Goal: Transaction & Acquisition: Book appointment/travel/reservation

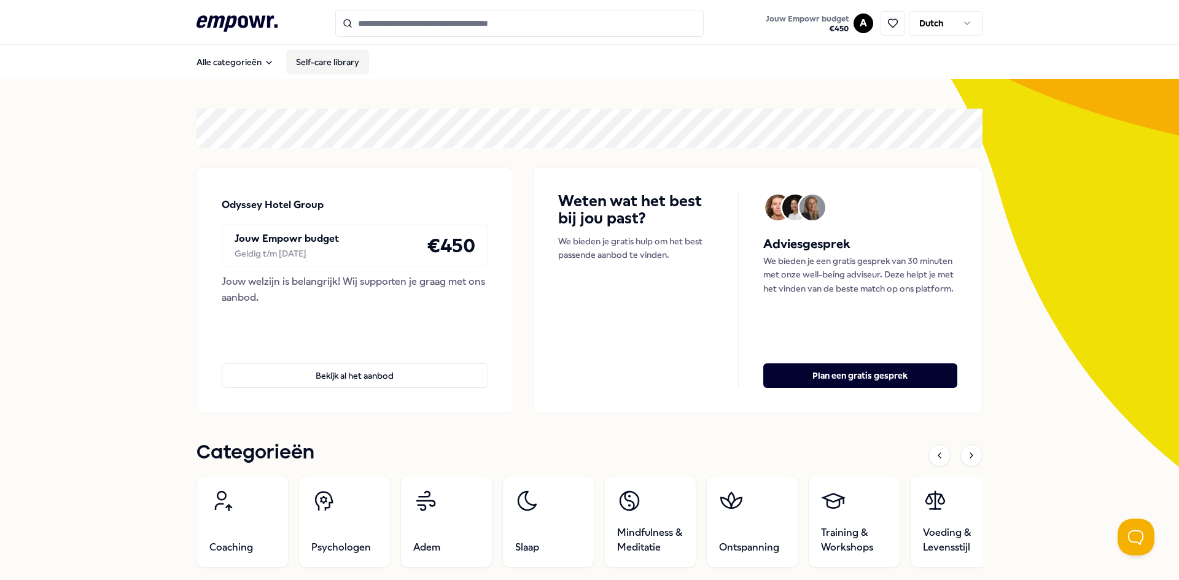
click at [339, 68] on link "Self-care library" at bounding box center [327, 62] width 83 height 25
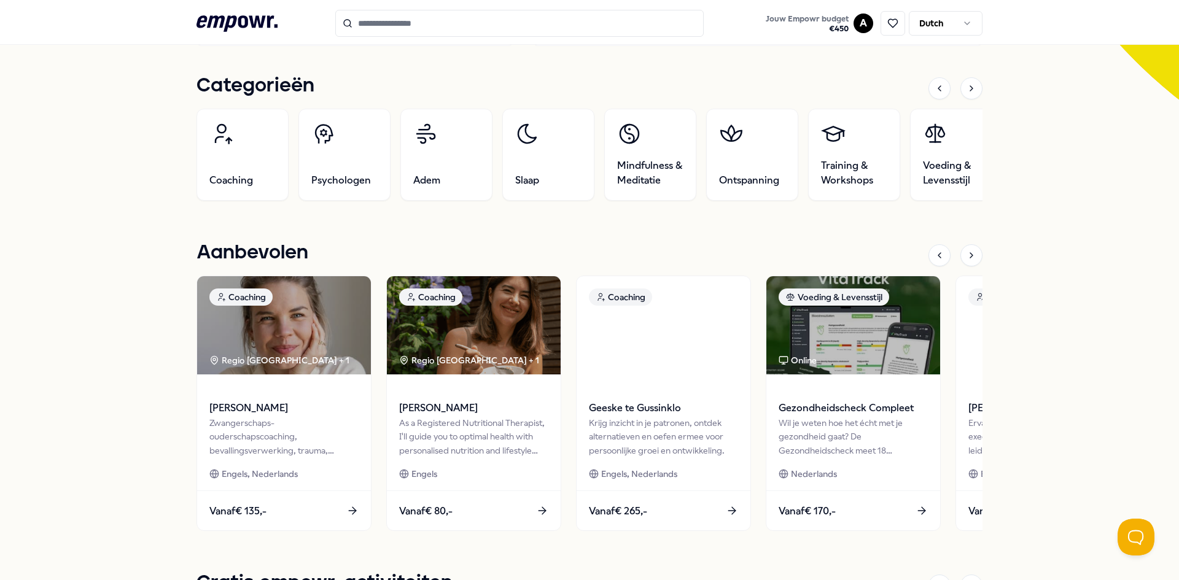
scroll to position [369, 0]
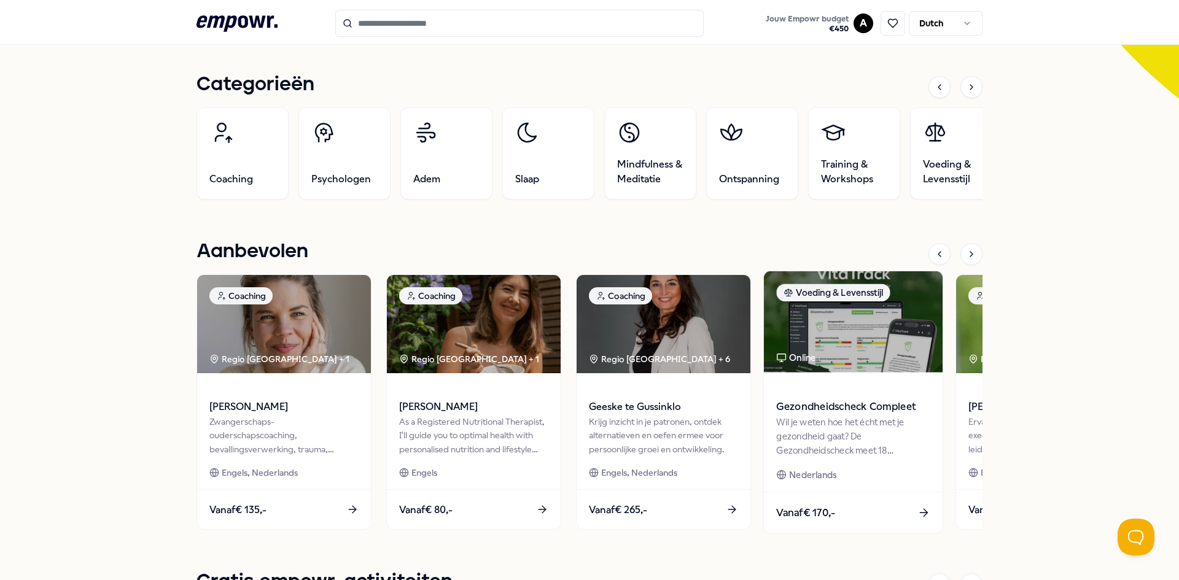
click at [796, 431] on div "Wil je weten hoe het écht met je gezondheid gaat? De Gezondheidscheck meet 18 b…" at bounding box center [853, 436] width 154 height 42
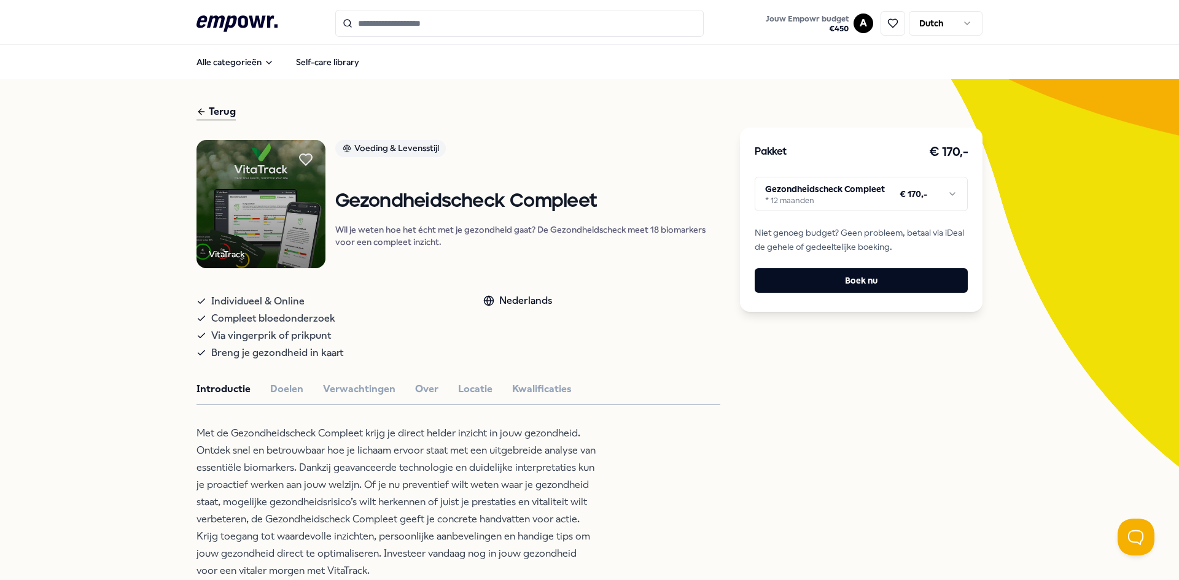
click at [850, 205] on html ".empowr-logo_svg__cls-1{fill:#03032f} Jouw Empowr budget € 450 A Dutch Alle cat…" at bounding box center [589, 290] width 1179 height 580
click at [849, 197] on html ".empowr-logo_svg__cls-1{fill:#03032f} Jouw Empowr budget € 450 A Dutch Alle cat…" at bounding box center [589, 290] width 1179 height 580
click at [212, 114] on div "Terug" at bounding box center [216, 112] width 39 height 17
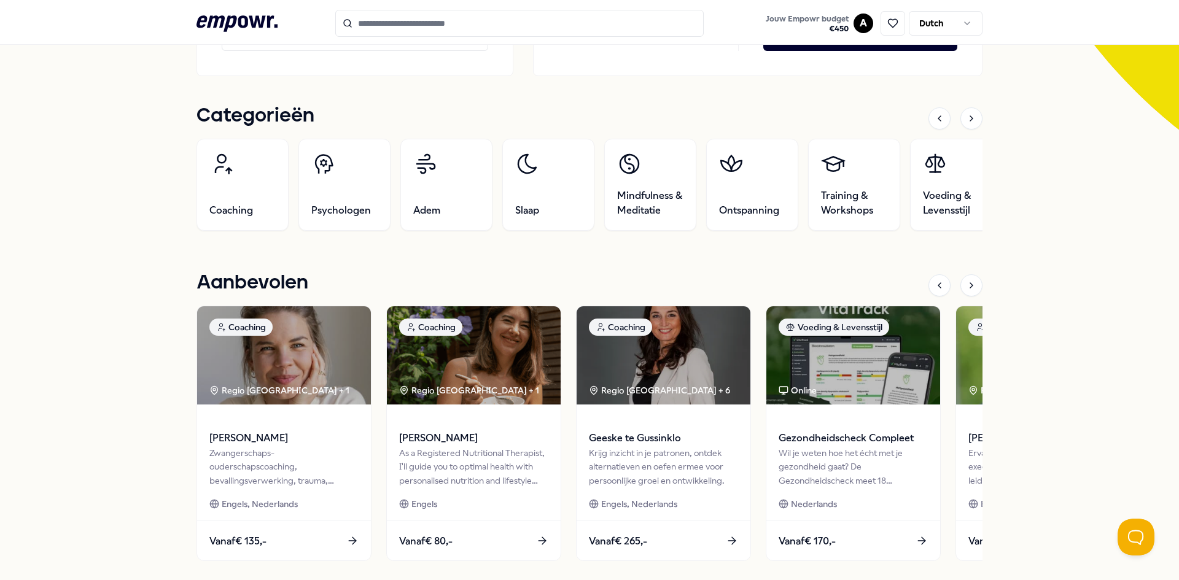
scroll to position [430, 0]
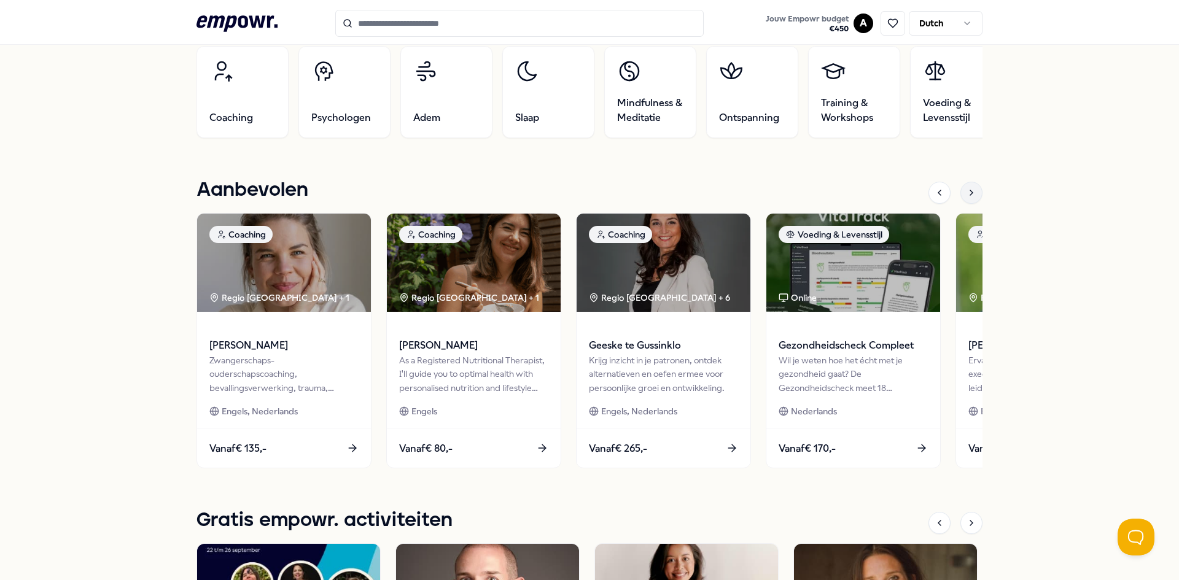
click at [971, 196] on icon at bounding box center [972, 193] width 10 height 10
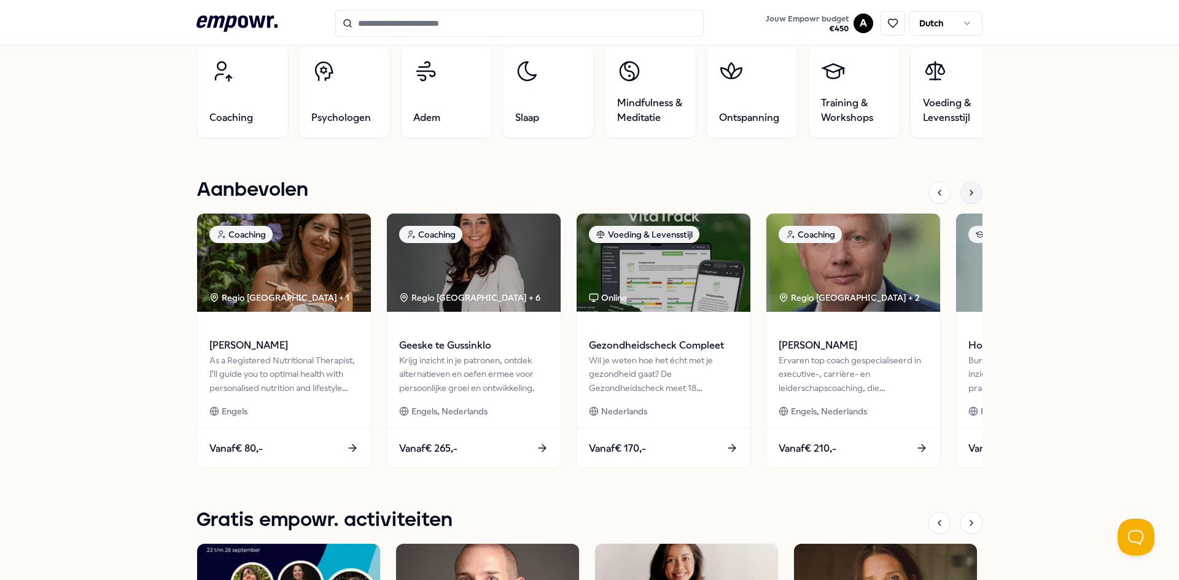
click at [971, 193] on icon at bounding box center [972, 193] width 10 height 10
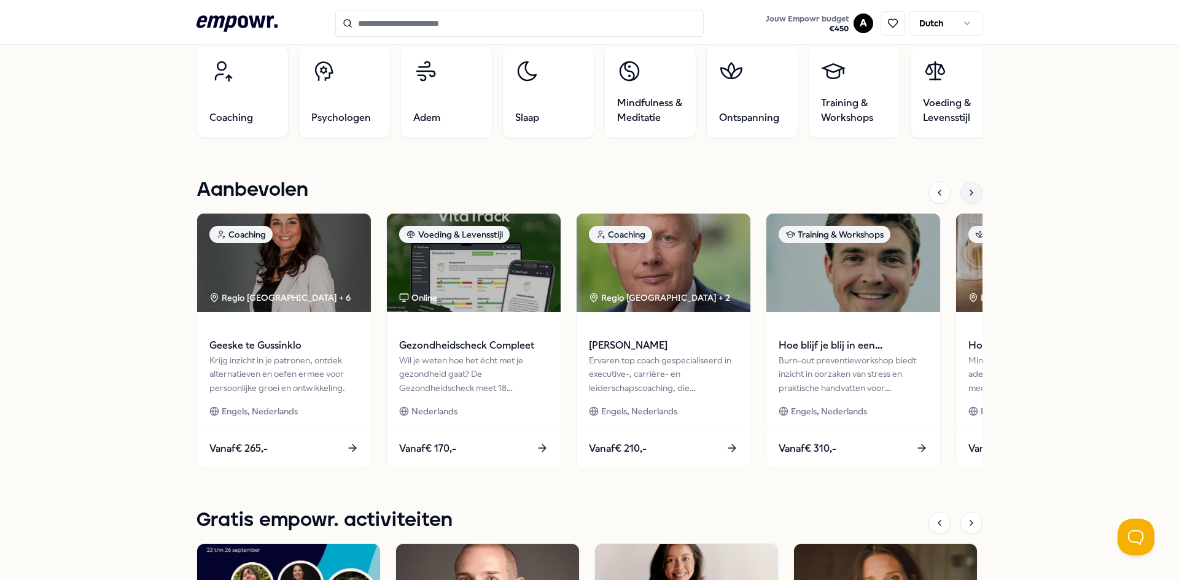
click at [971, 193] on icon at bounding box center [972, 193] width 10 height 10
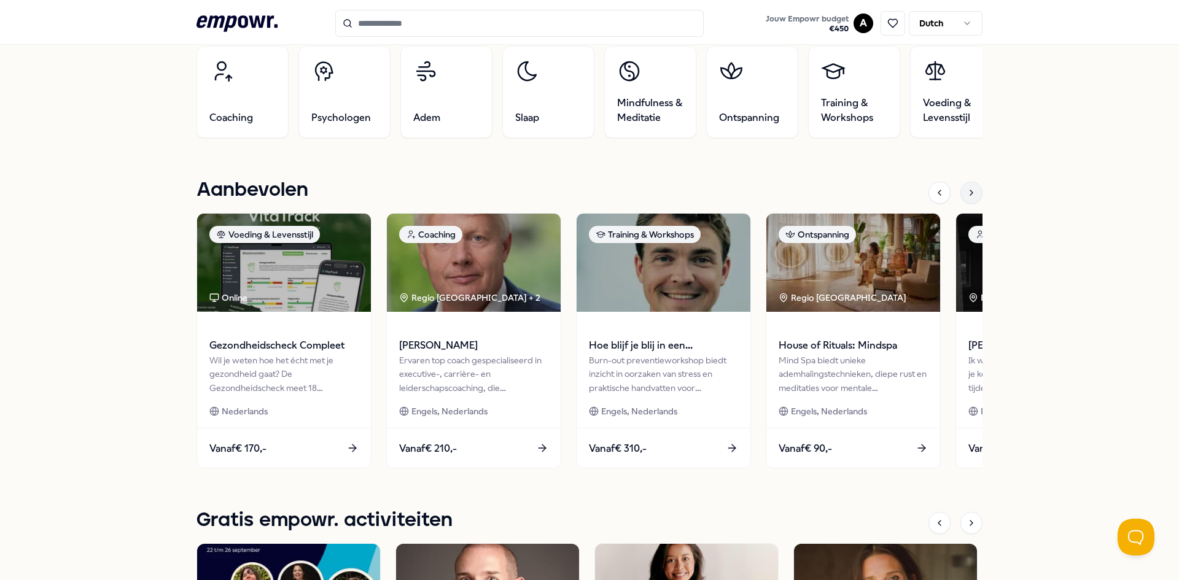
click at [971, 193] on icon at bounding box center [972, 193] width 10 height 10
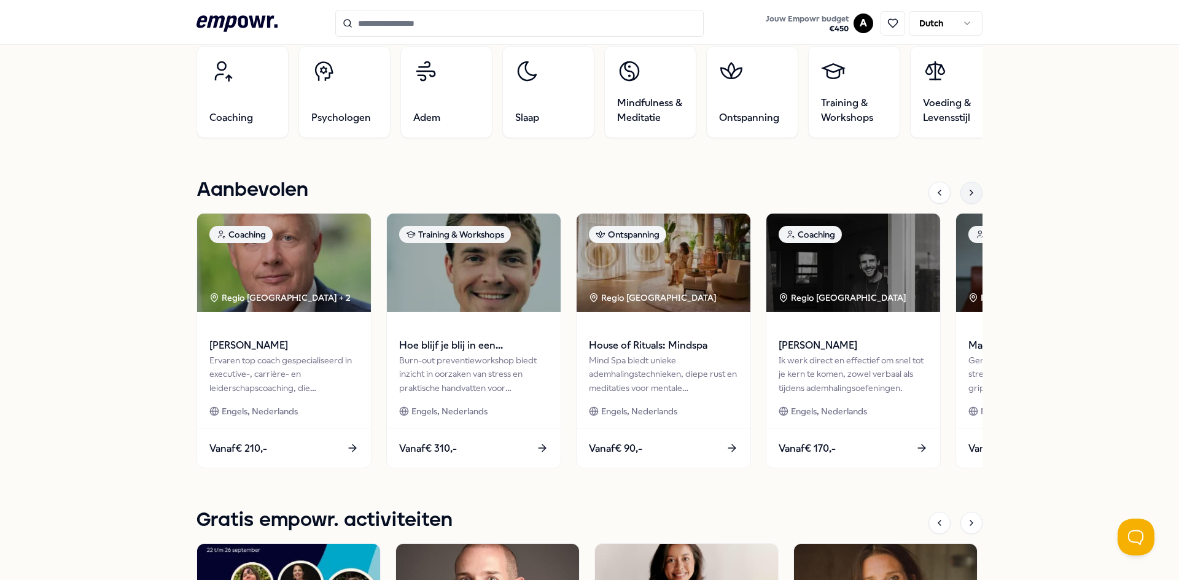
click at [971, 193] on icon at bounding box center [972, 193] width 10 height 10
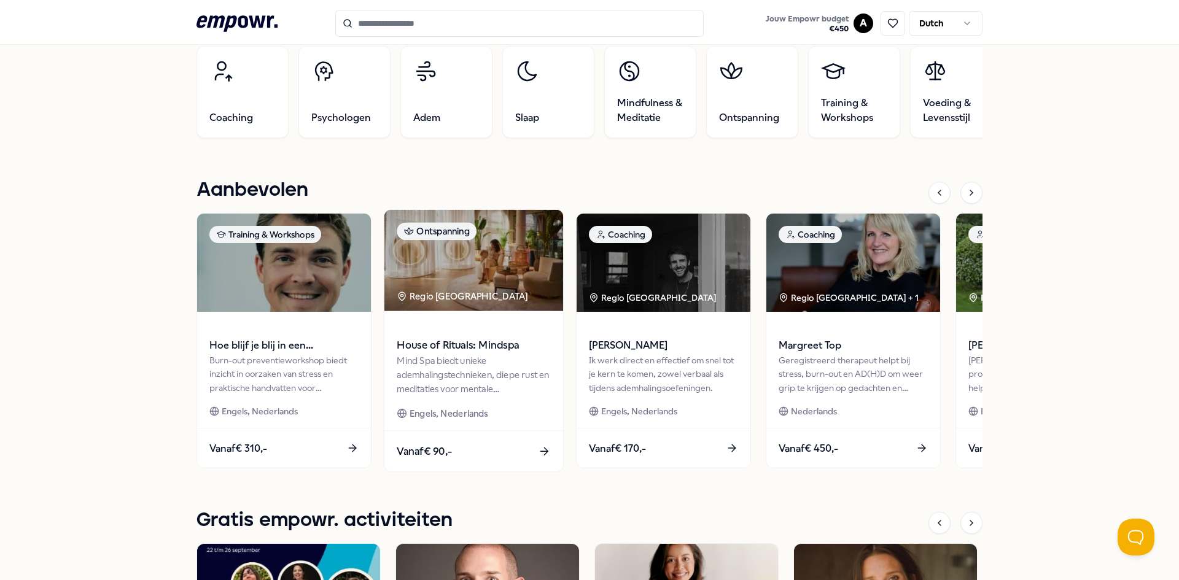
click at [445, 389] on div "Mind Spa biedt unieke ademhalingstechnieken, diepe rust en meditaties voor ment…" at bounding box center [474, 375] width 154 height 42
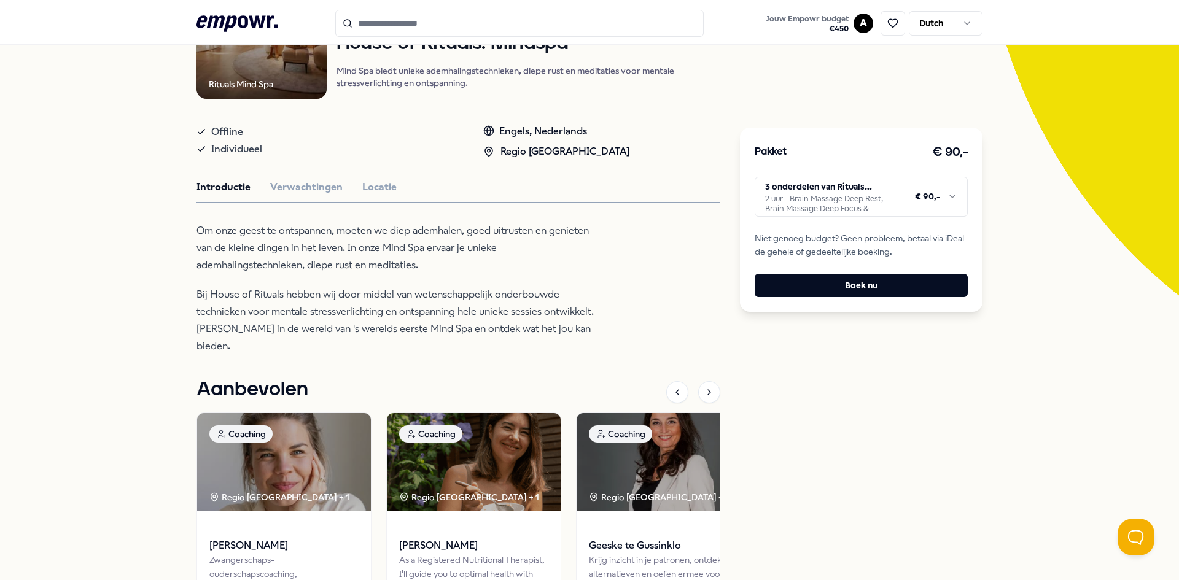
scroll to position [202, 0]
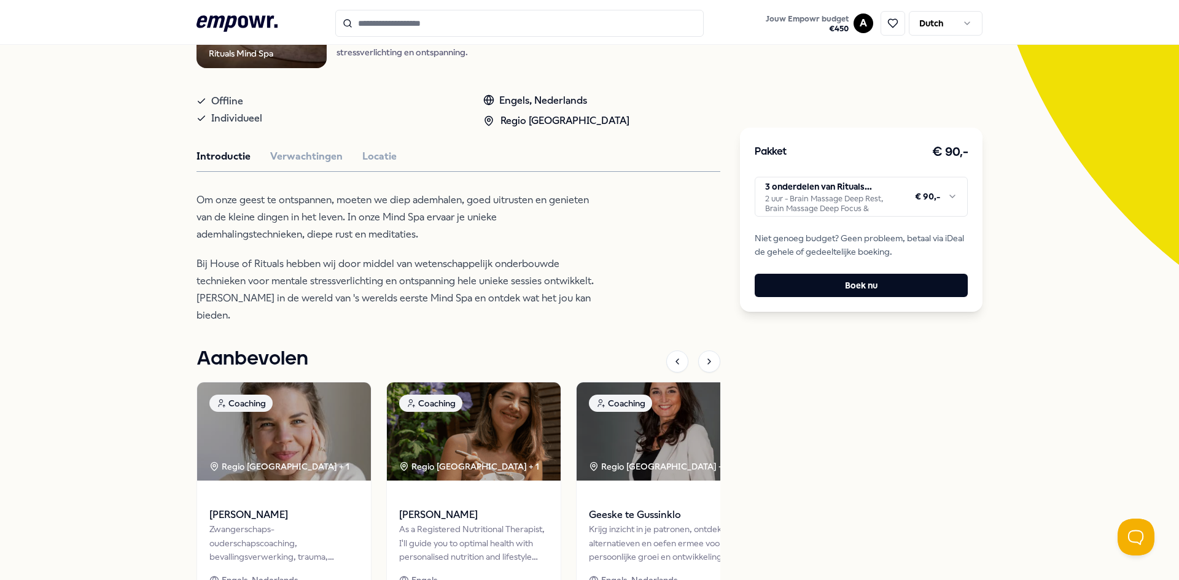
click at [915, 197] on html ".empowr-logo_svg__cls-1{fill:#03032f} Jouw Empowr budget € 450 A Dutch Alle cat…" at bounding box center [589, 290] width 1179 height 580
click at [874, 195] on html ".empowr-logo_svg__cls-1{fill:#03032f} Jouw Empowr budget € 450 A Dutch Alle cat…" at bounding box center [589, 290] width 1179 height 580
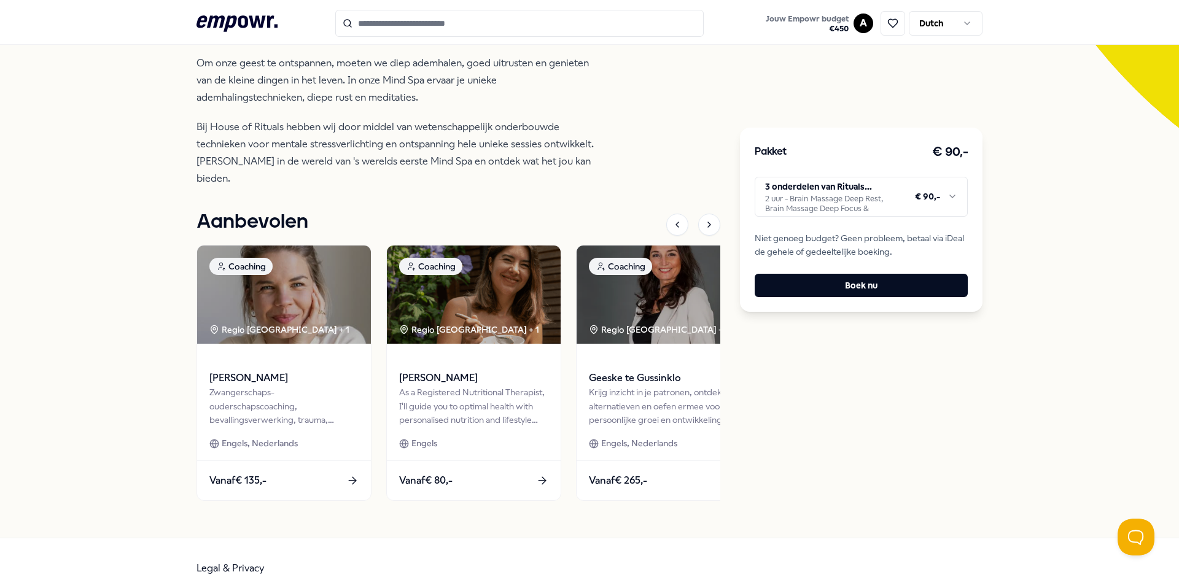
scroll to position [93, 0]
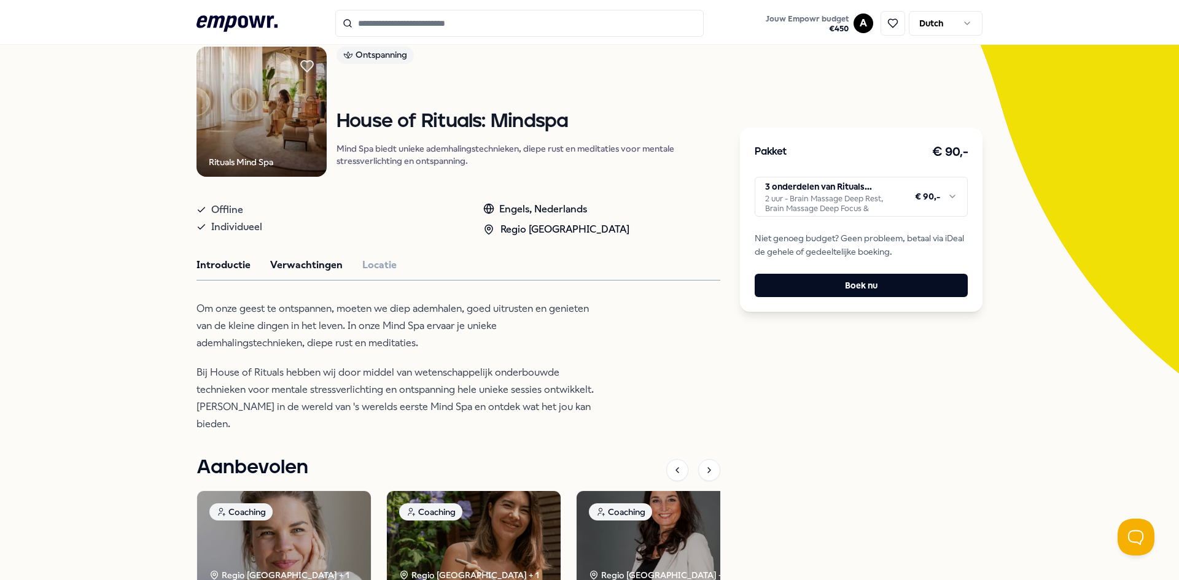
click at [302, 268] on button "Verwachtingen" at bounding box center [306, 265] width 72 height 16
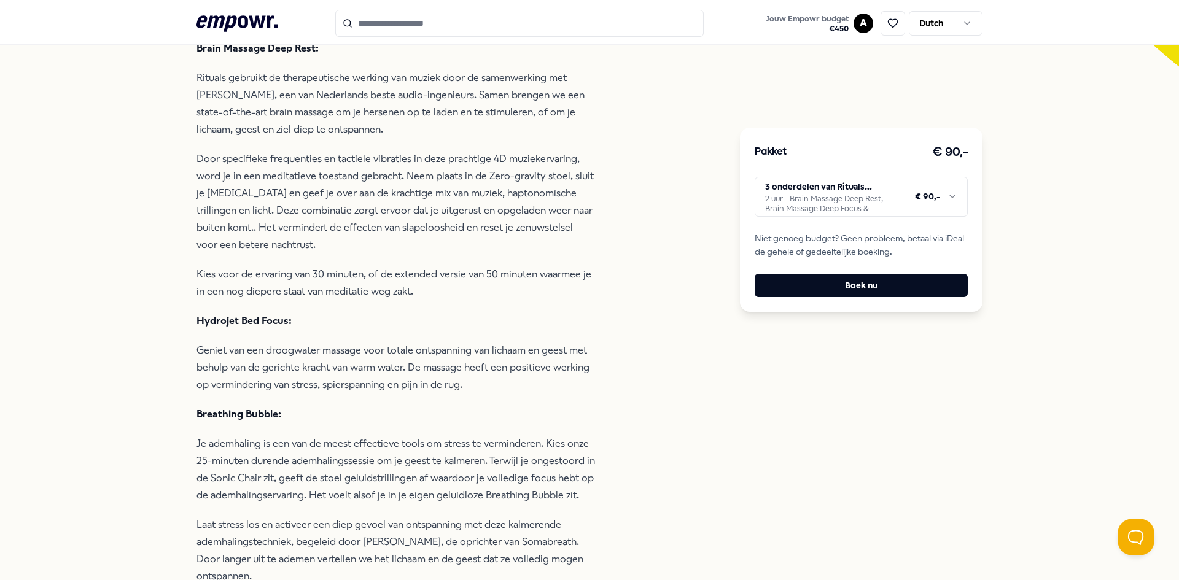
scroll to position [462, 0]
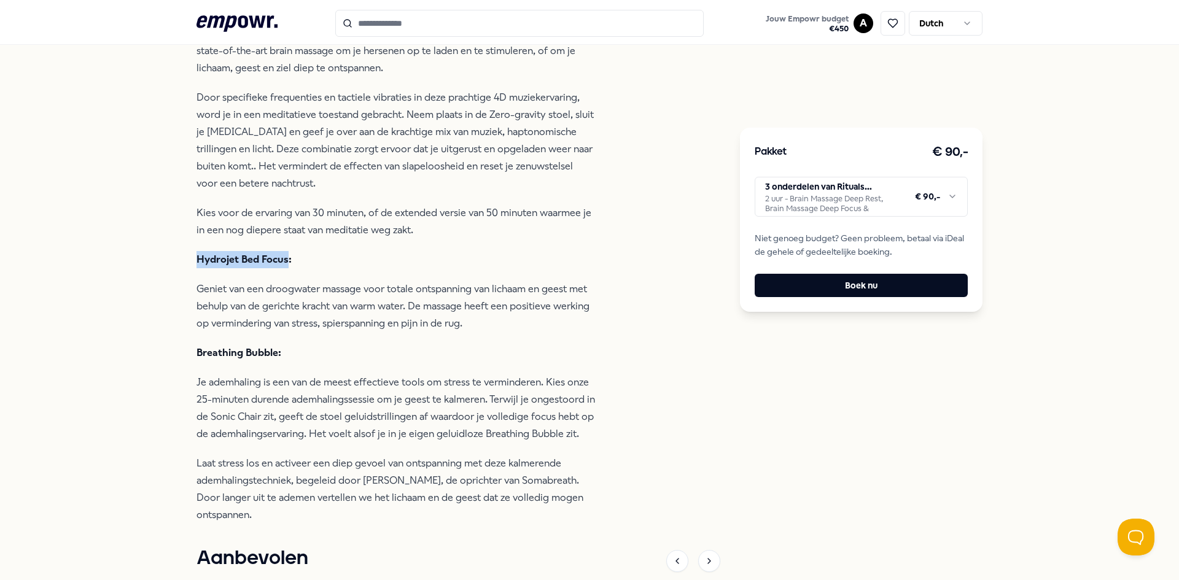
drag, startPoint x: 283, startPoint y: 256, endPoint x: 192, endPoint y: 258, distance: 90.3
click at [197, 258] on strong "Hydrojet Bed Focus:" at bounding box center [244, 260] width 95 height 12
copy strong "Hydrojet Bed Focus"
click at [133, 305] on div "Terug Rituals Mind Spa Ontspanning House of Rituals: Mindspa Mind Spa biedt uni…" at bounding box center [589, 245] width 1179 height 1257
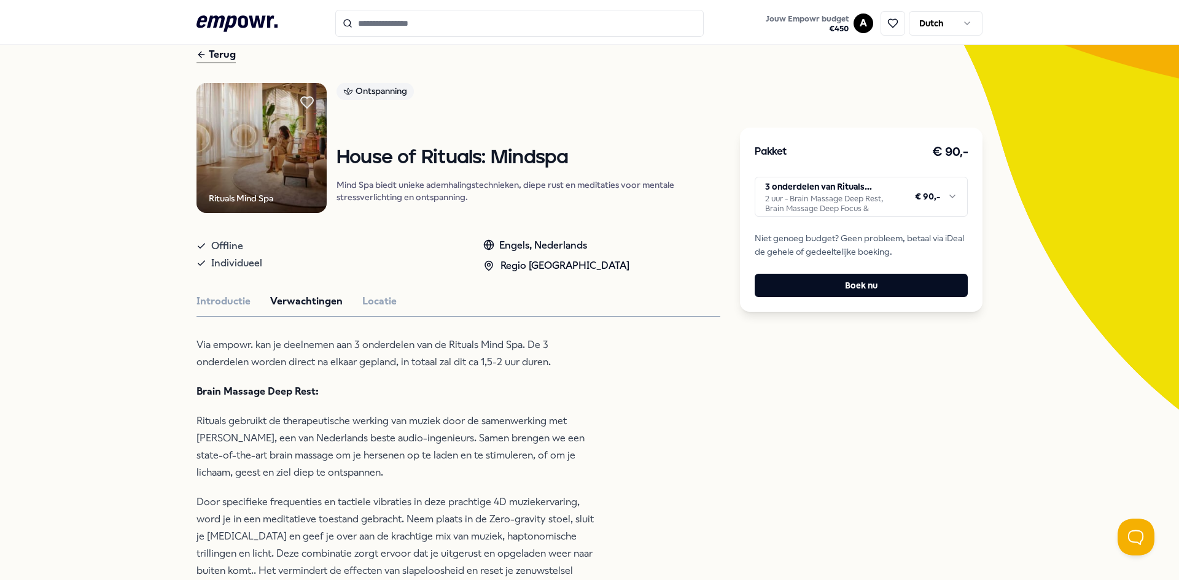
scroll to position [79, 0]
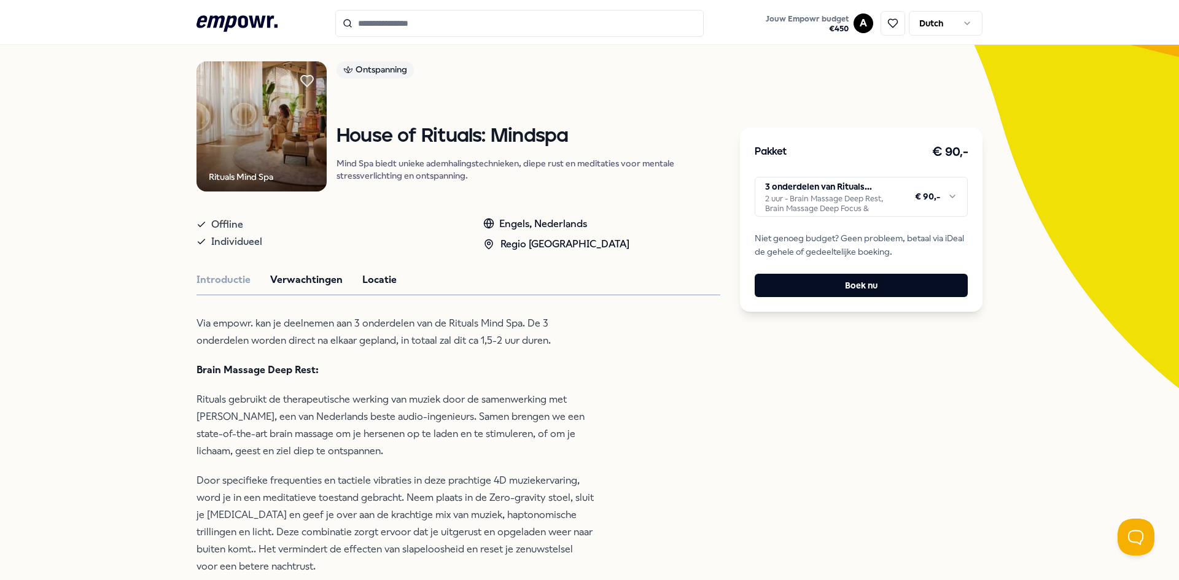
click at [362, 281] on button "Locatie" at bounding box center [379, 280] width 34 height 16
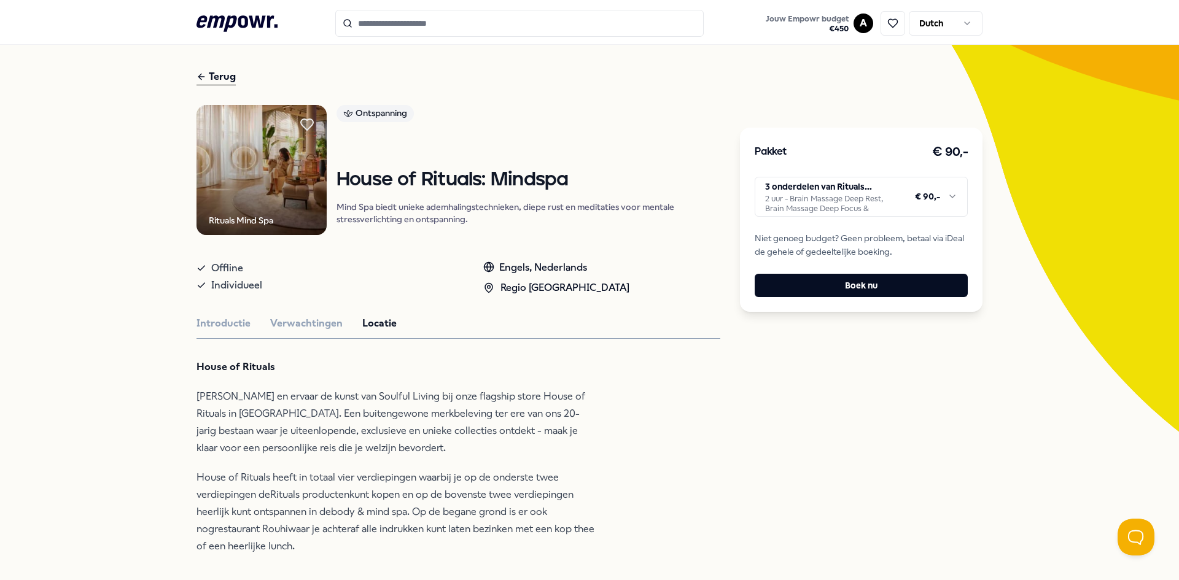
scroll to position [0, 0]
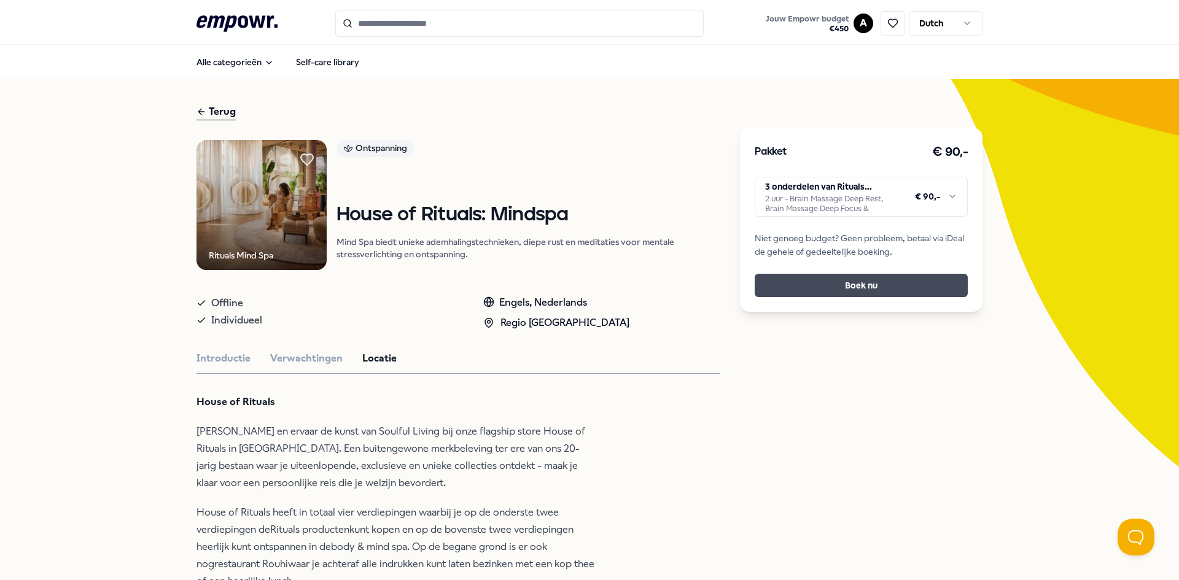
click at [879, 284] on button "Boek nu" at bounding box center [861, 285] width 213 height 23
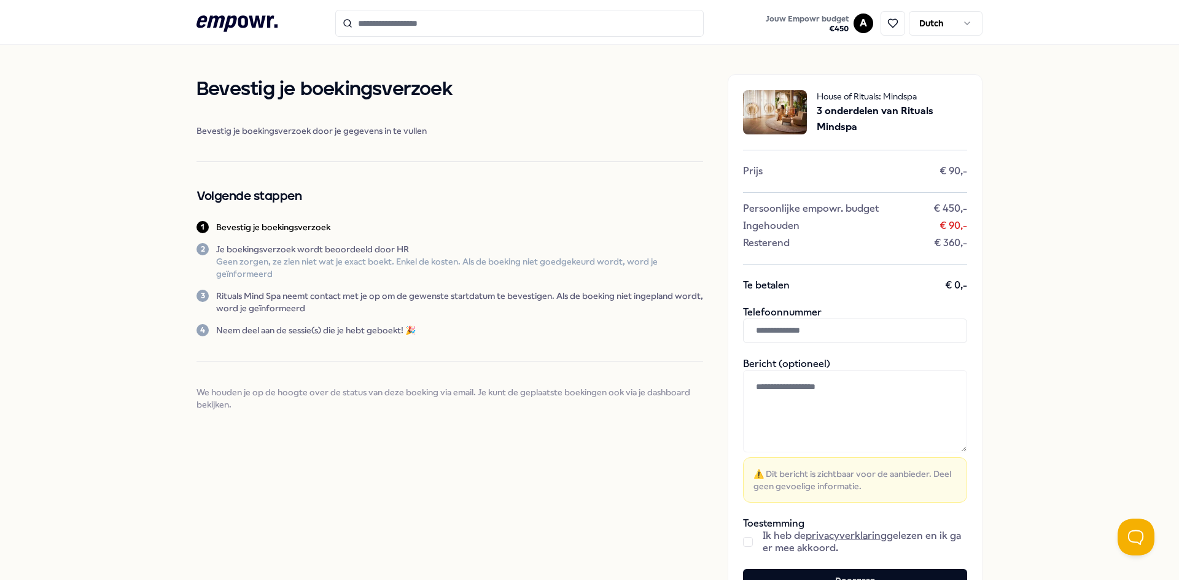
click at [826, 327] on input "text" at bounding box center [855, 331] width 224 height 25
type input "**********"
click at [1054, 292] on div "**********" at bounding box center [589, 342] width 1179 height 594
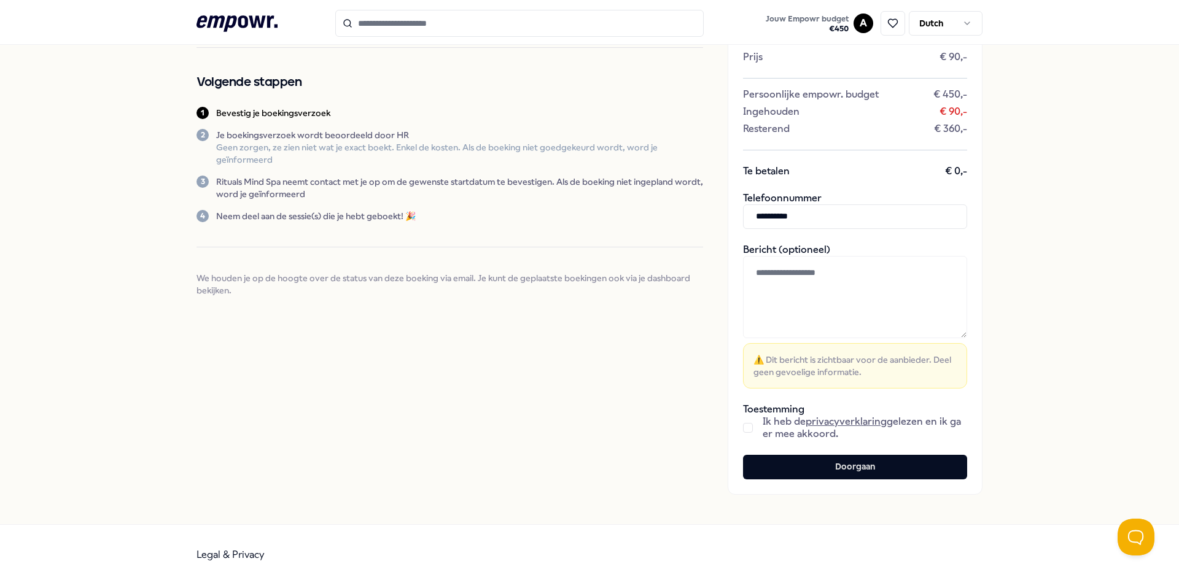
scroll to position [119, 0]
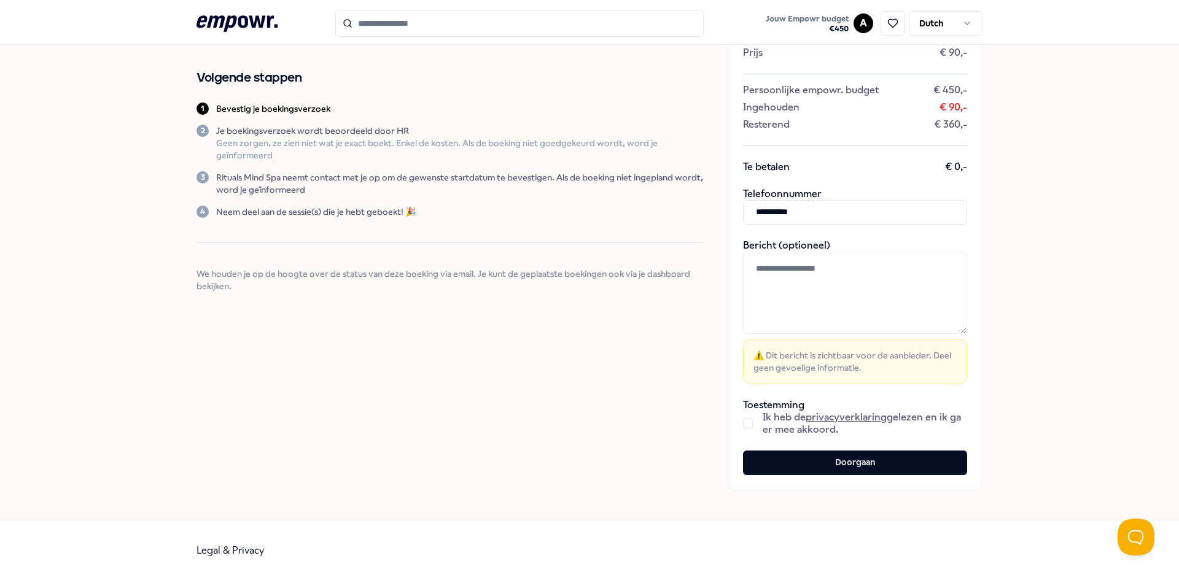
click at [743, 423] on button "button" at bounding box center [748, 424] width 10 height 10
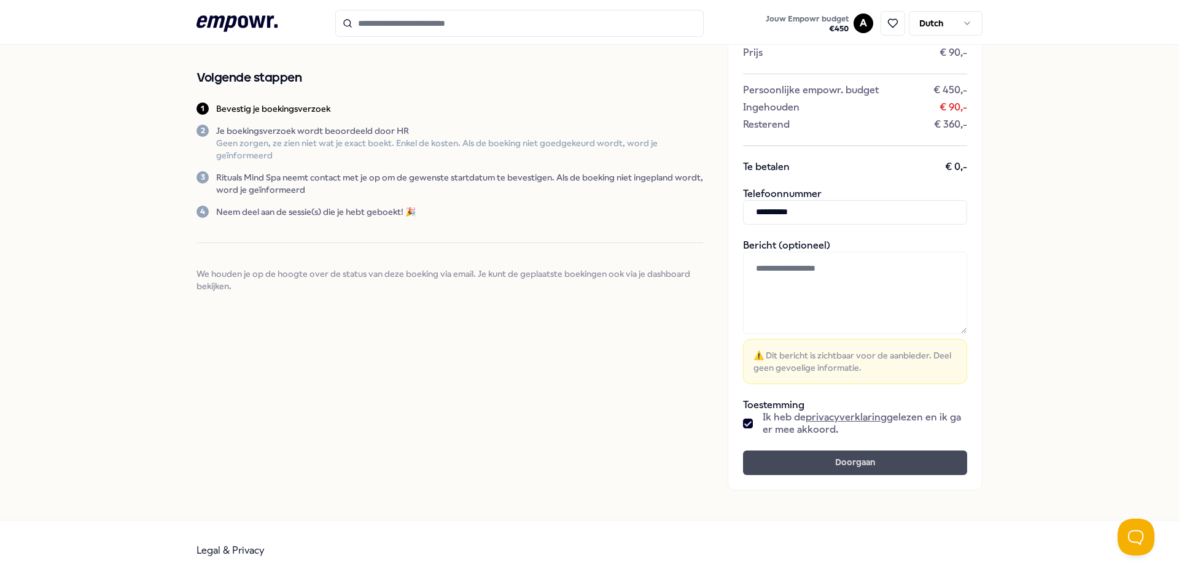
click at [824, 468] on button "Doorgaan" at bounding box center [855, 463] width 224 height 25
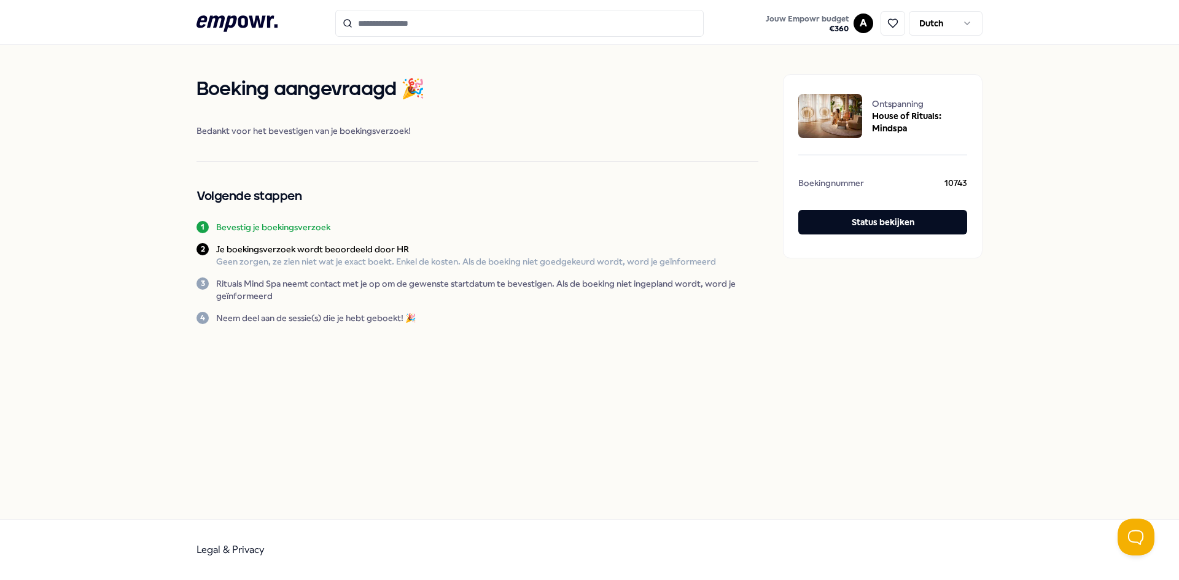
drag, startPoint x: 259, startPoint y: 28, endPoint x: 264, endPoint y: 36, distance: 8.9
click at [259, 28] on icon ".empowr-logo_svg__cls-1{fill:#03032f}" at bounding box center [237, 23] width 81 height 23
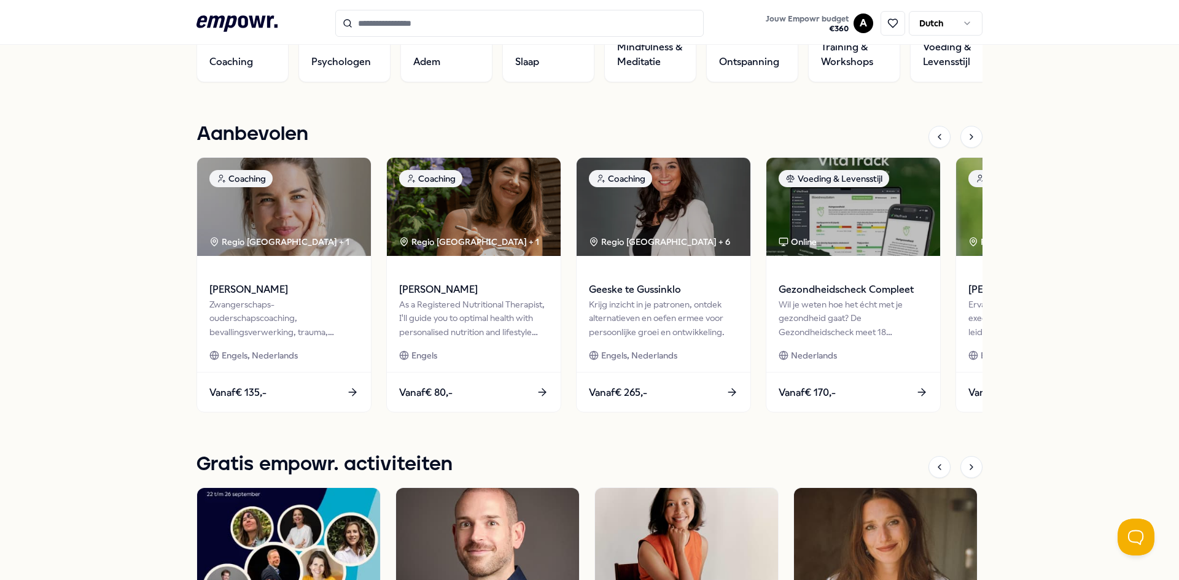
scroll to position [482, 0]
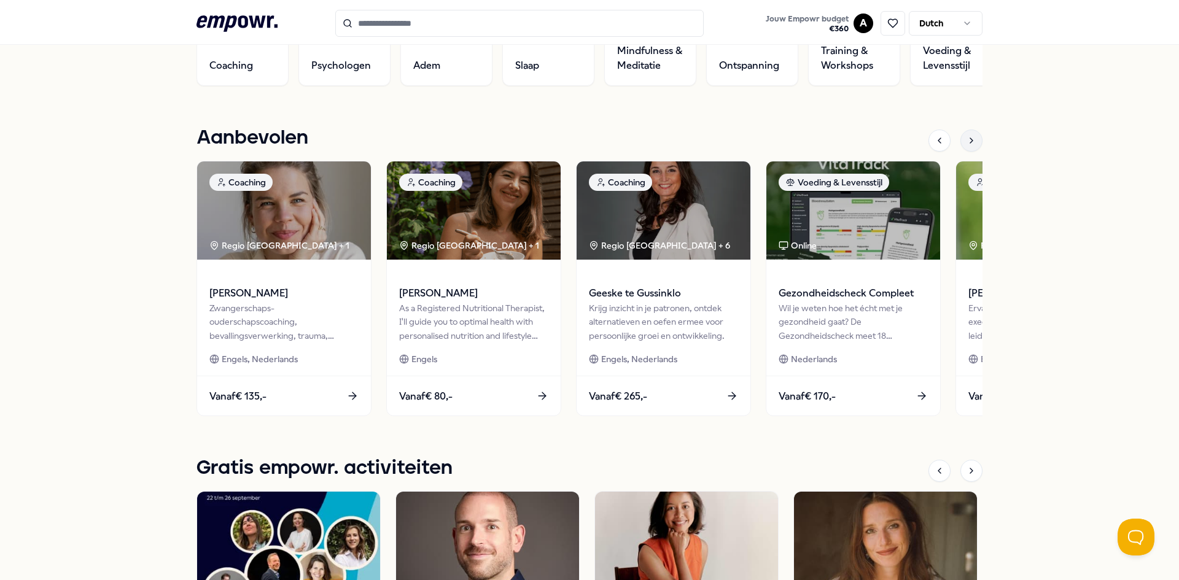
click at [968, 148] on div at bounding box center [972, 141] width 22 height 22
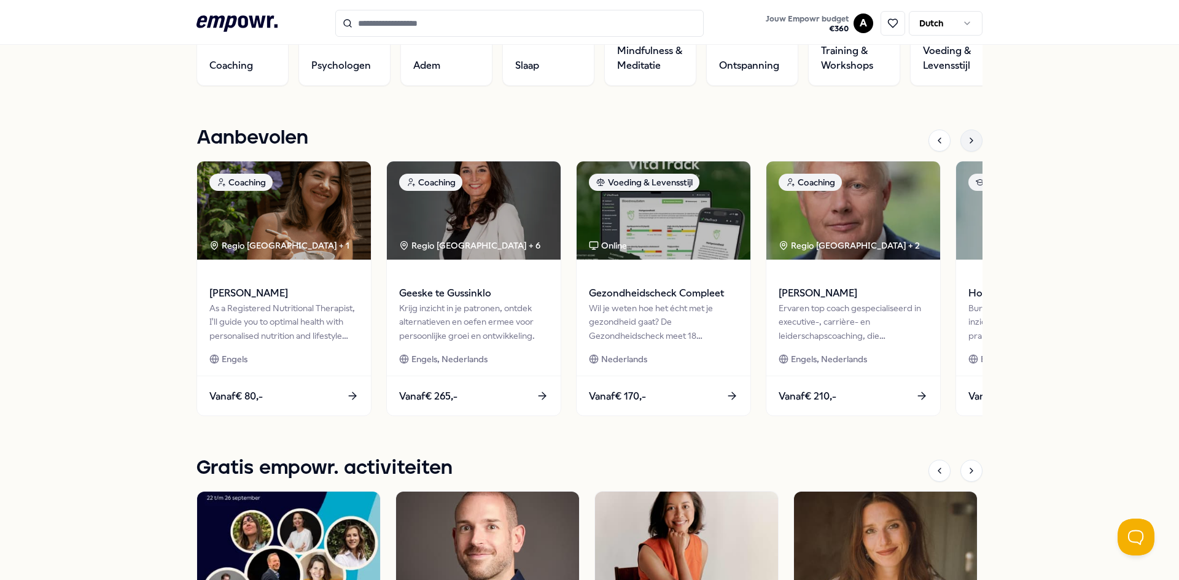
click at [972, 139] on div at bounding box center [972, 141] width 22 height 22
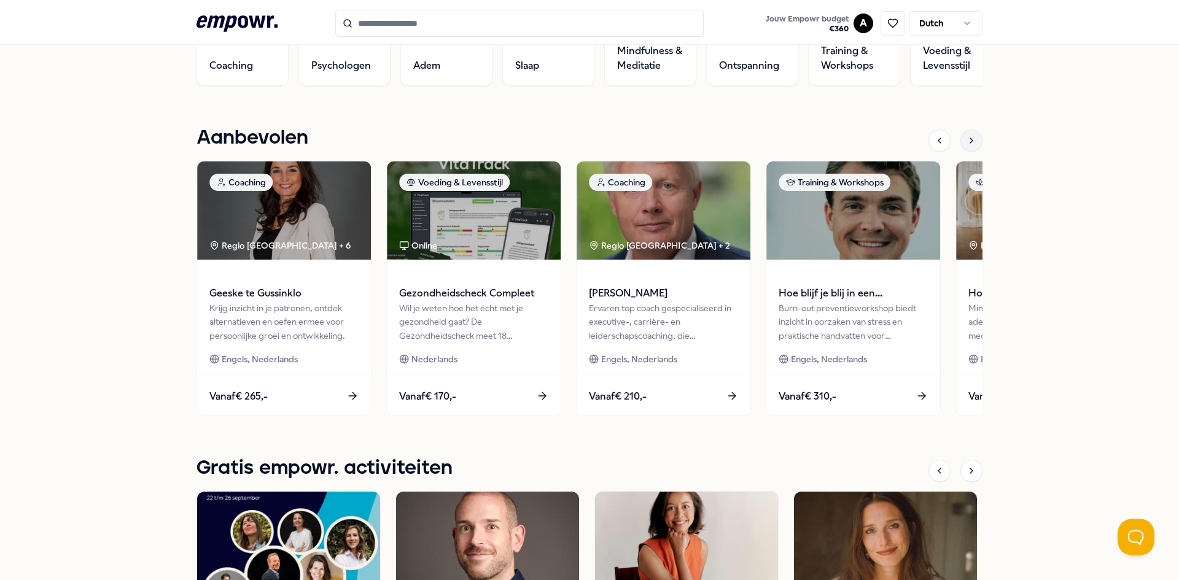
click at [972, 139] on div at bounding box center [972, 141] width 22 height 22
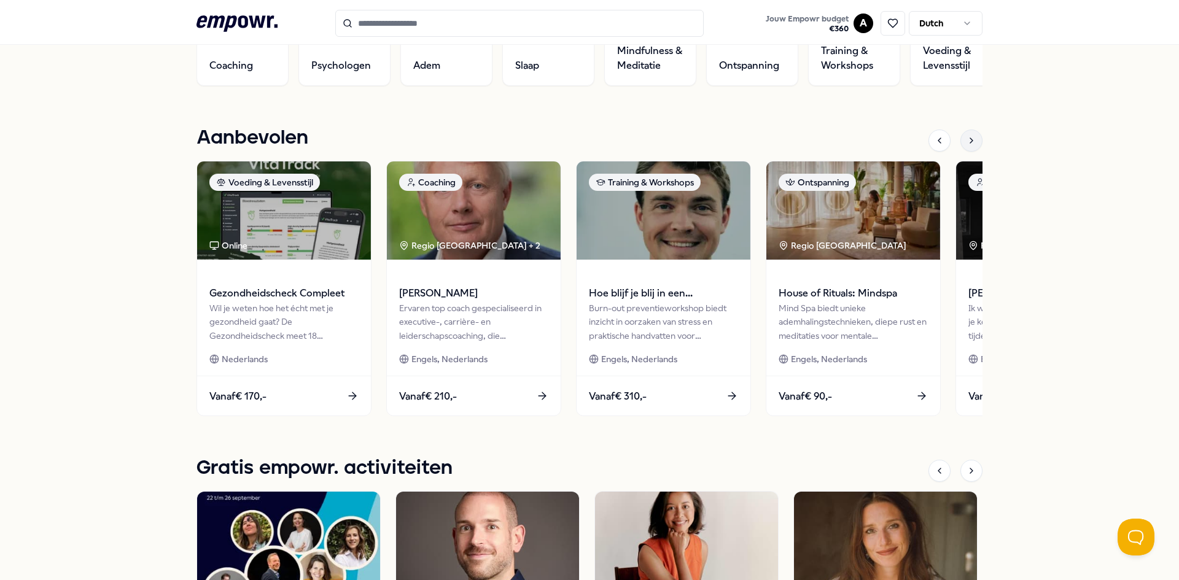
click at [972, 139] on div at bounding box center [972, 141] width 22 height 22
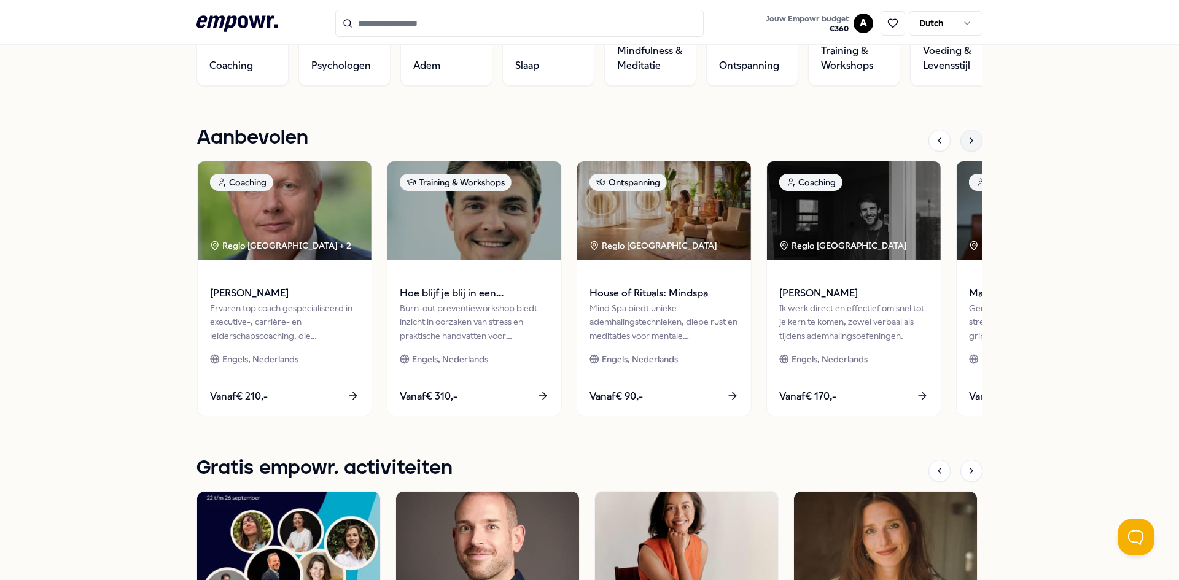
click at [972, 139] on div at bounding box center [972, 141] width 22 height 22
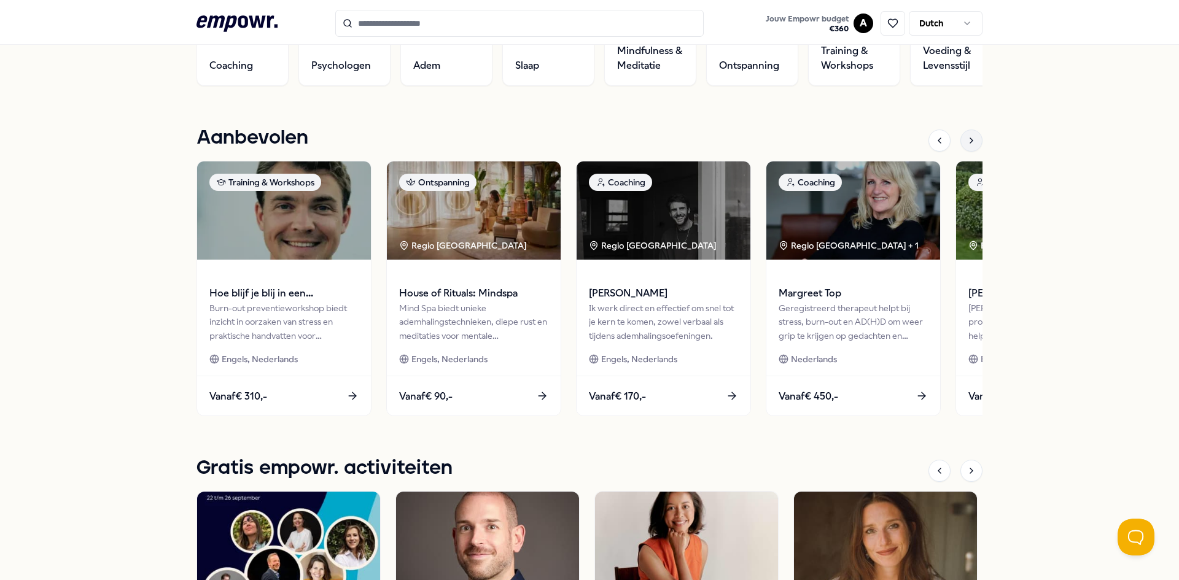
click at [972, 139] on icon at bounding box center [972, 141] width 10 height 10
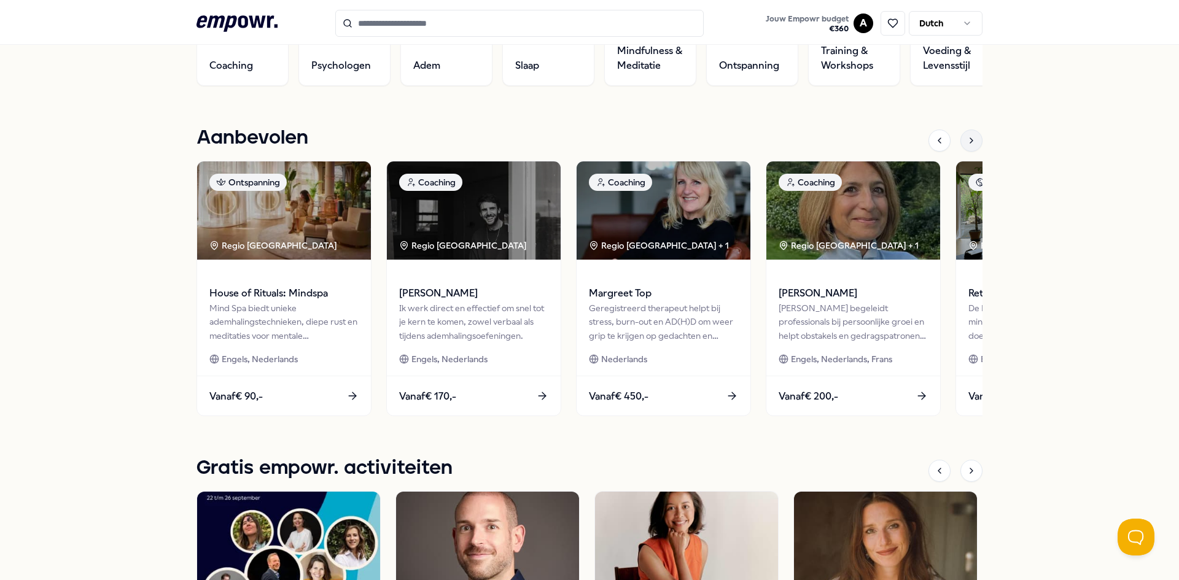
click at [971, 139] on icon at bounding box center [972, 141] width 10 height 10
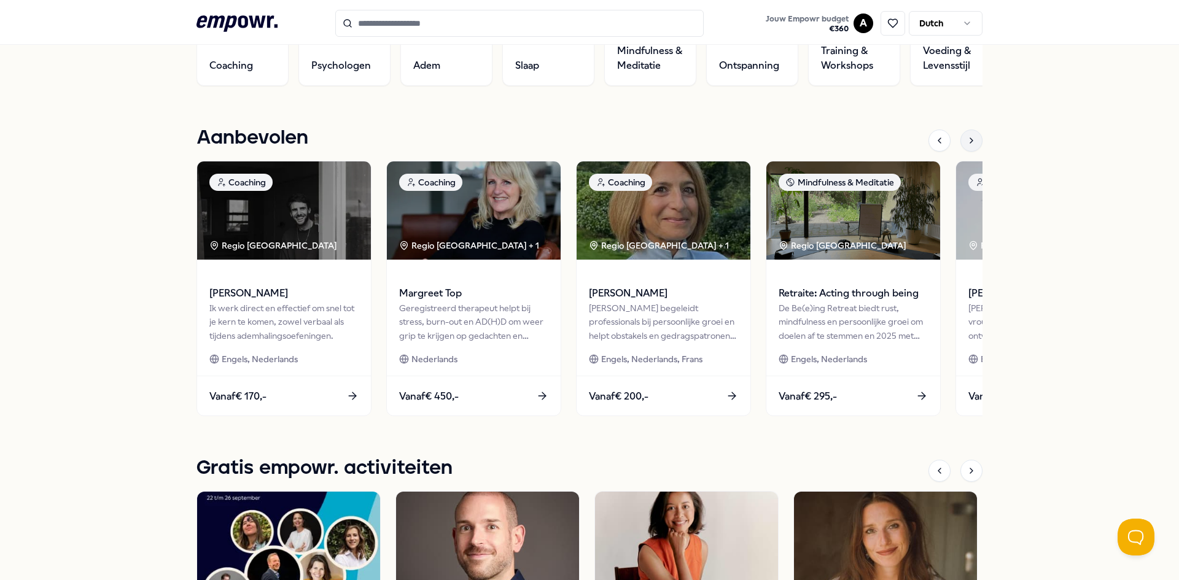
click at [970, 139] on icon at bounding box center [972, 141] width 10 height 10
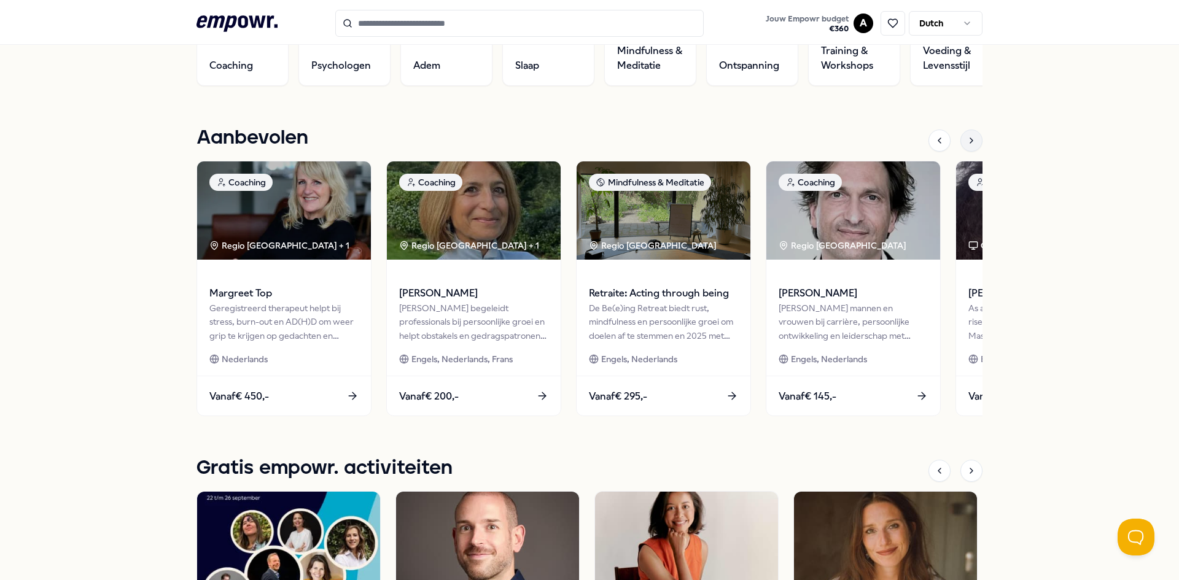
click at [970, 139] on icon at bounding box center [972, 141] width 10 height 10
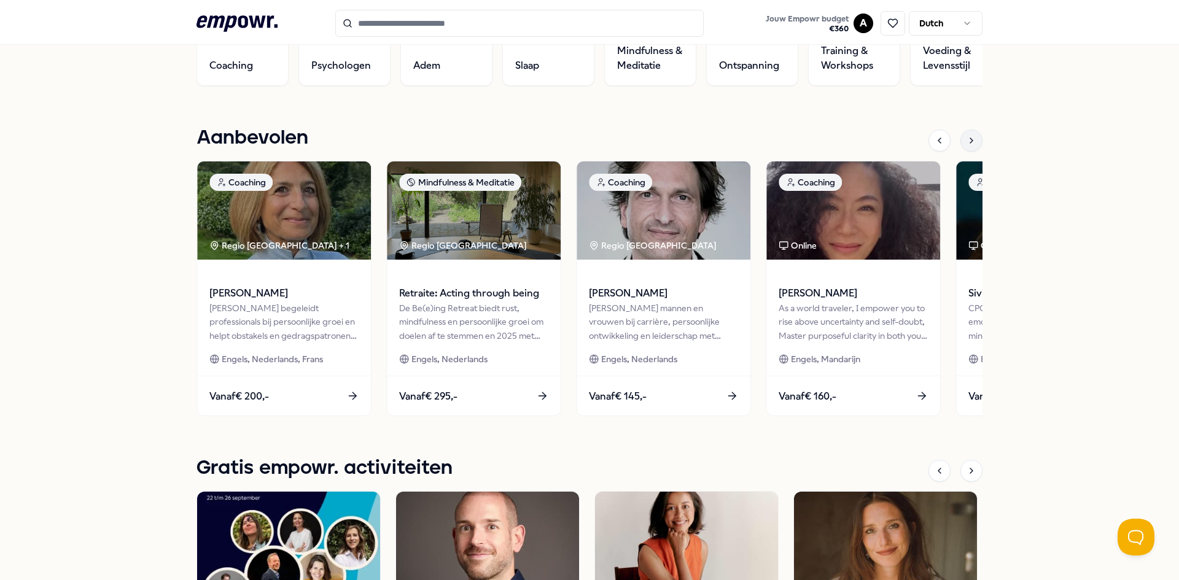
click at [970, 139] on icon at bounding box center [972, 141] width 10 height 10
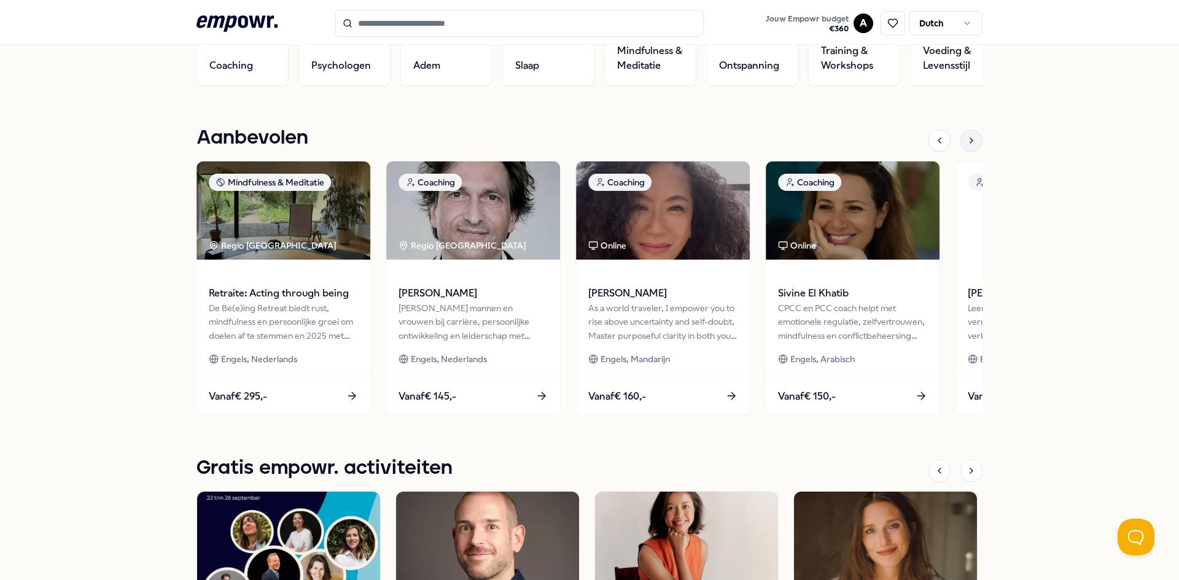
click at [970, 139] on icon at bounding box center [972, 141] width 10 height 10
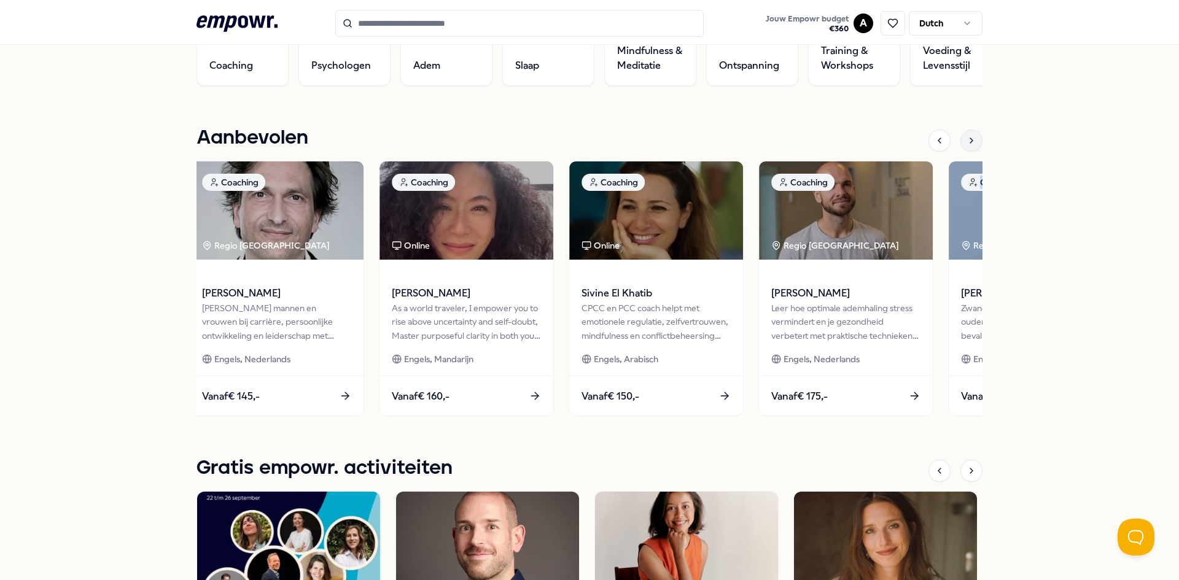
click at [970, 139] on icon at bounding box center [972, 141] width 10 height 10
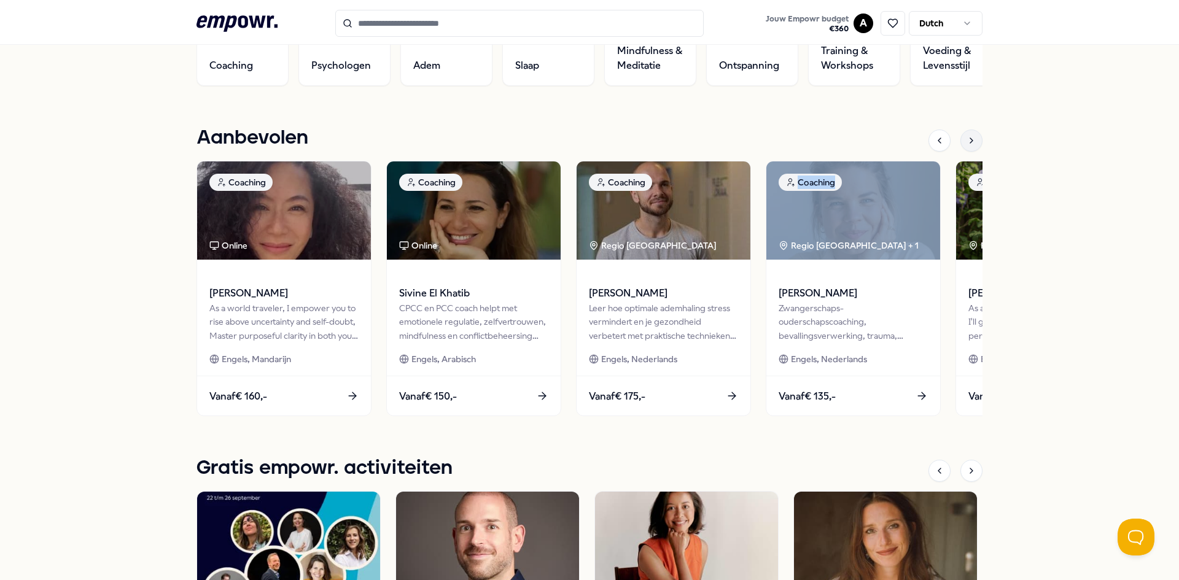
click at [970, 139] on icon at bounding box center [972, 141] width 10 height 10
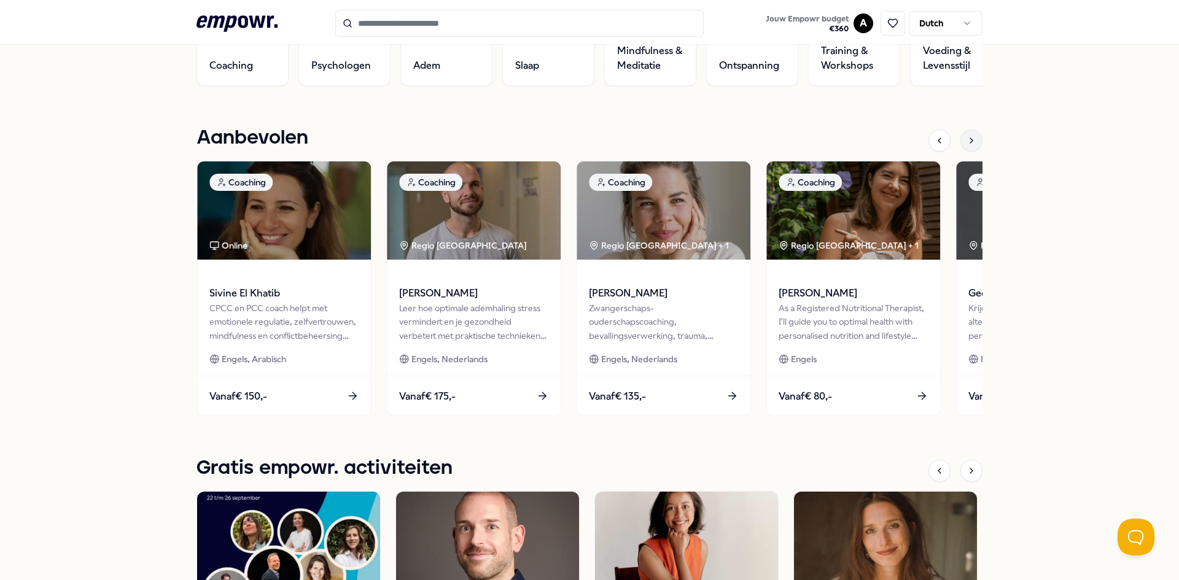
click at [970, 139] on icon at bounding box center [972, 141] width 10 height 10
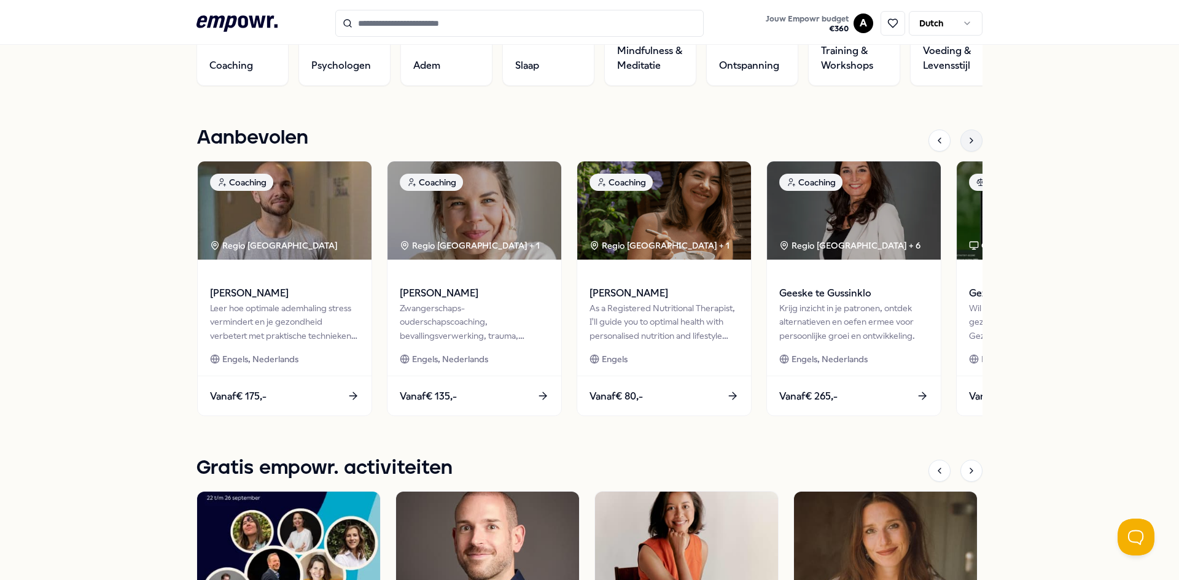
click at [970, 139] on icon at bounding box center [972, 141] width 10 height 10
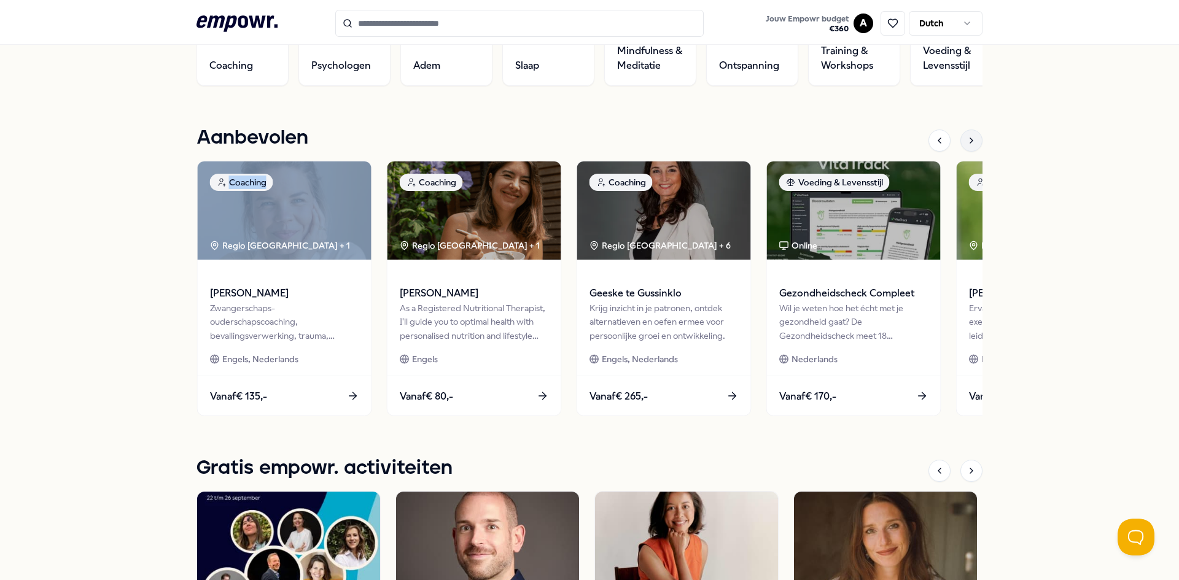
click at [970, 139] on icon at bounding box center [972, 141] width 10 height 10
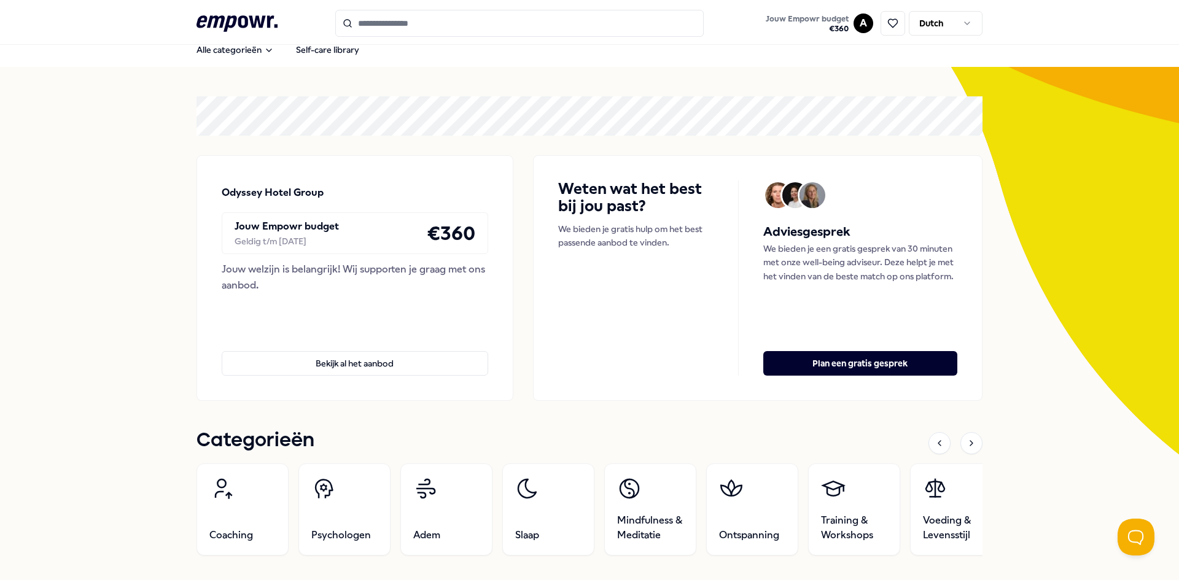
scroll to position [0, 0]
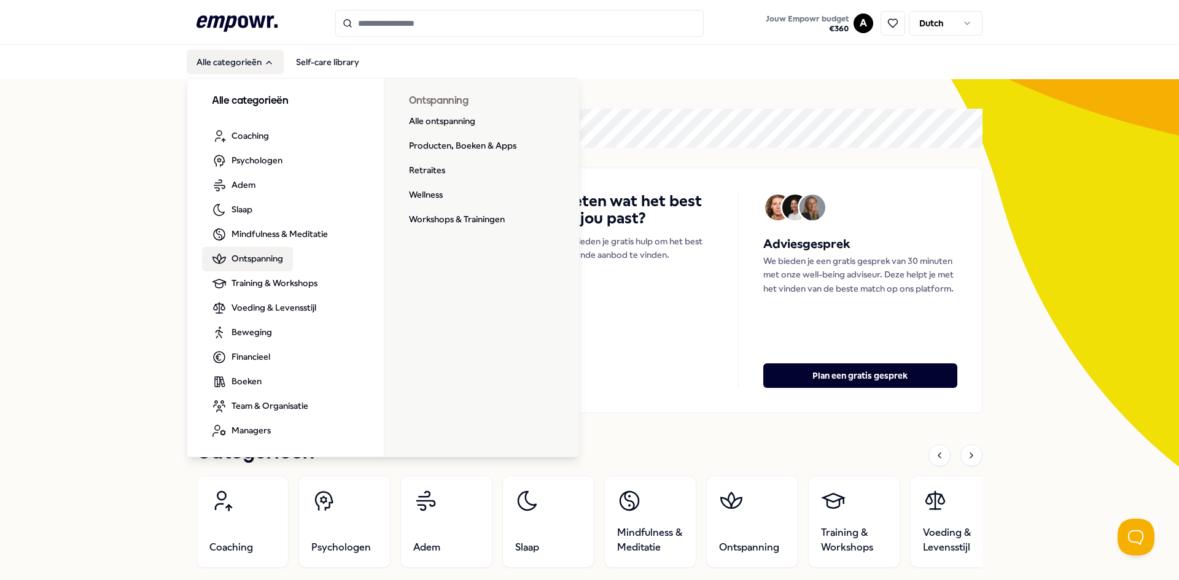
click at [261, 255] on span "Ontspanning" at bounding box center [258, 259] width 52 height 14
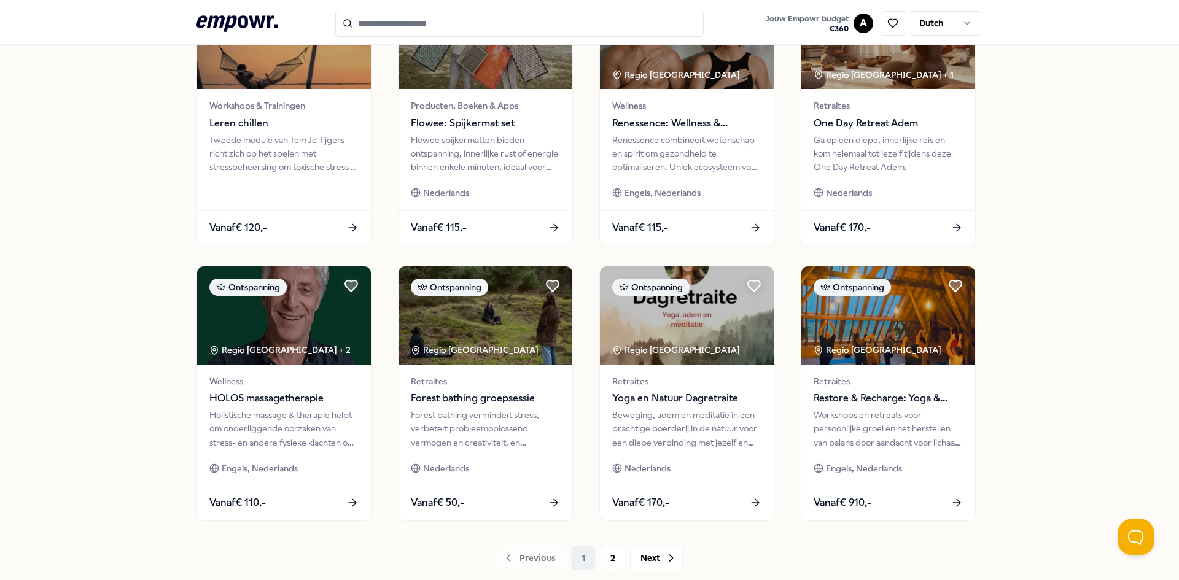
scroll to position [491, 0]
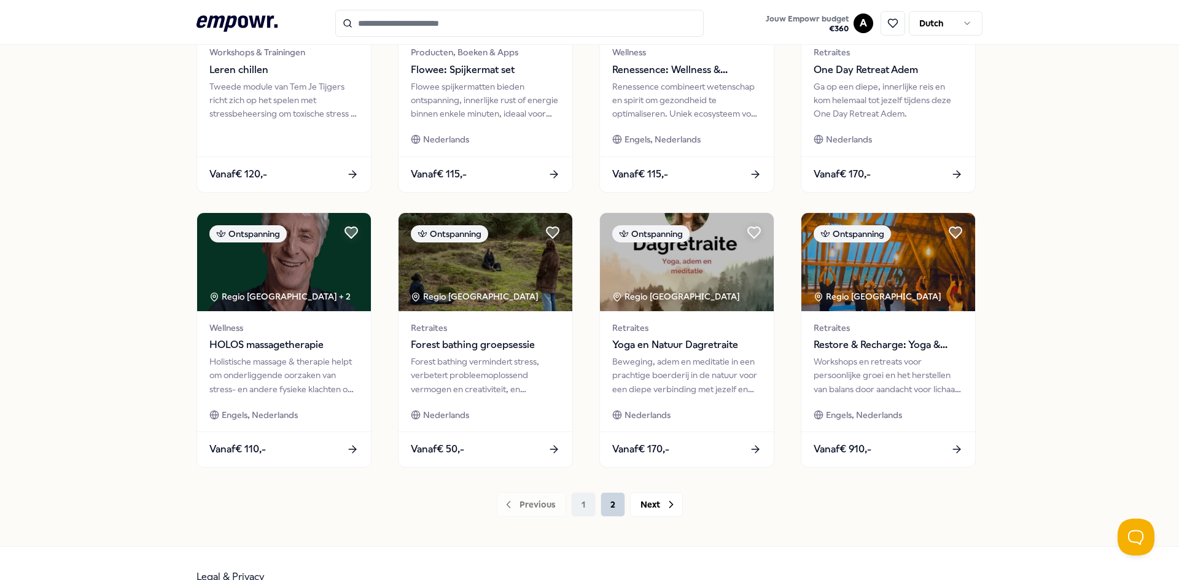
click at [612, 504] on button "2" at bounding box center [613, 505] width 25 height 25
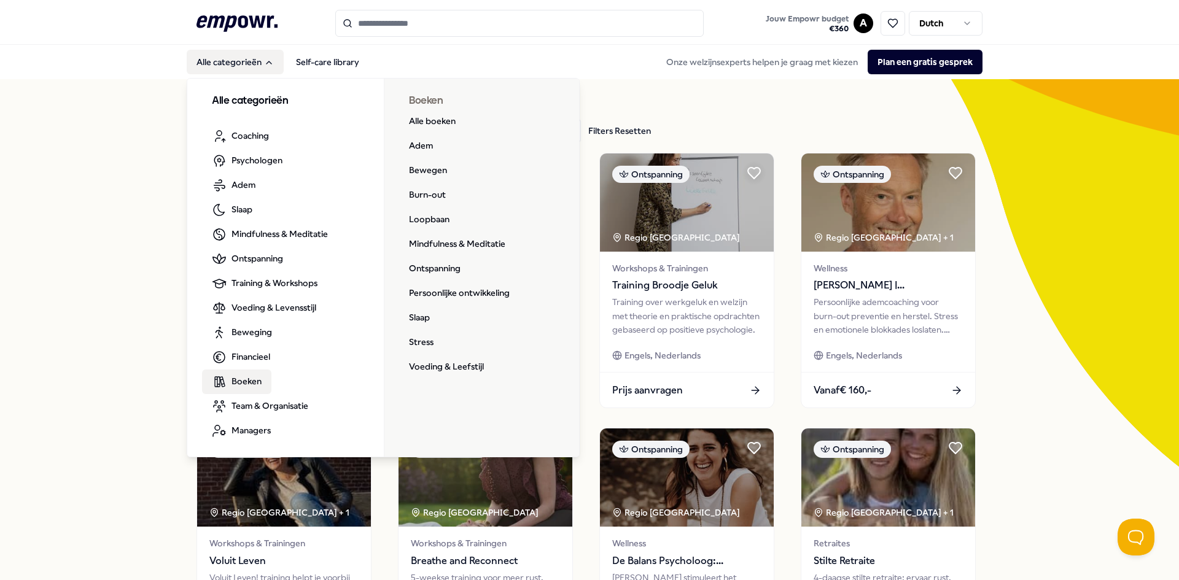
click at [249, 379] on span "Boeken" at bounding box center [247, 382] width 30 height 14
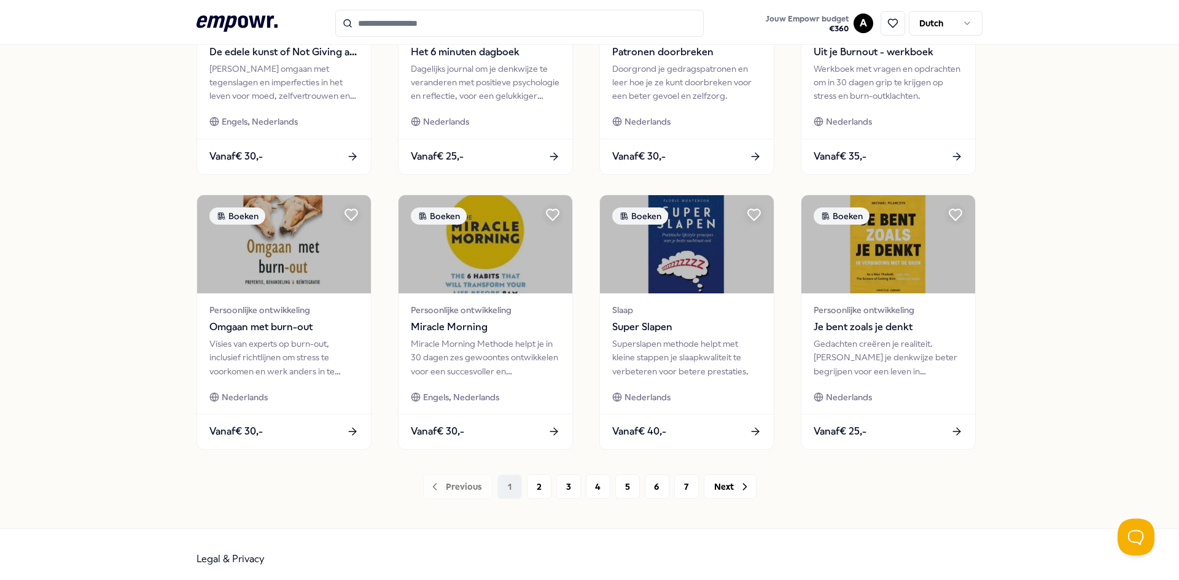
scroll to position [518, 0]
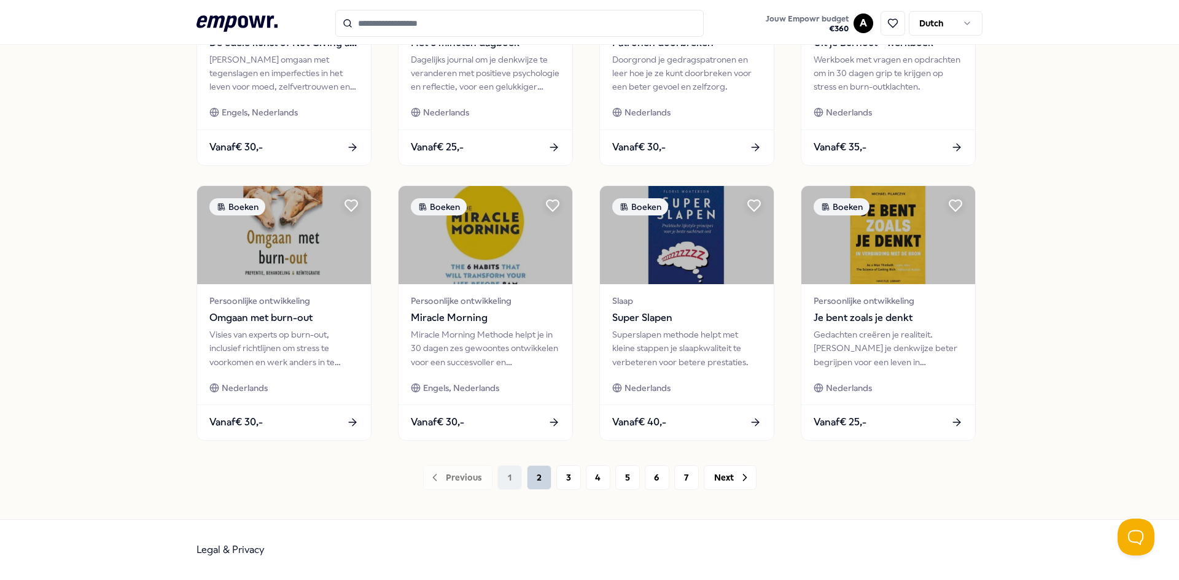
click at [529, 477] on button "2" at bounding box center [539, 478] width 25 height 25
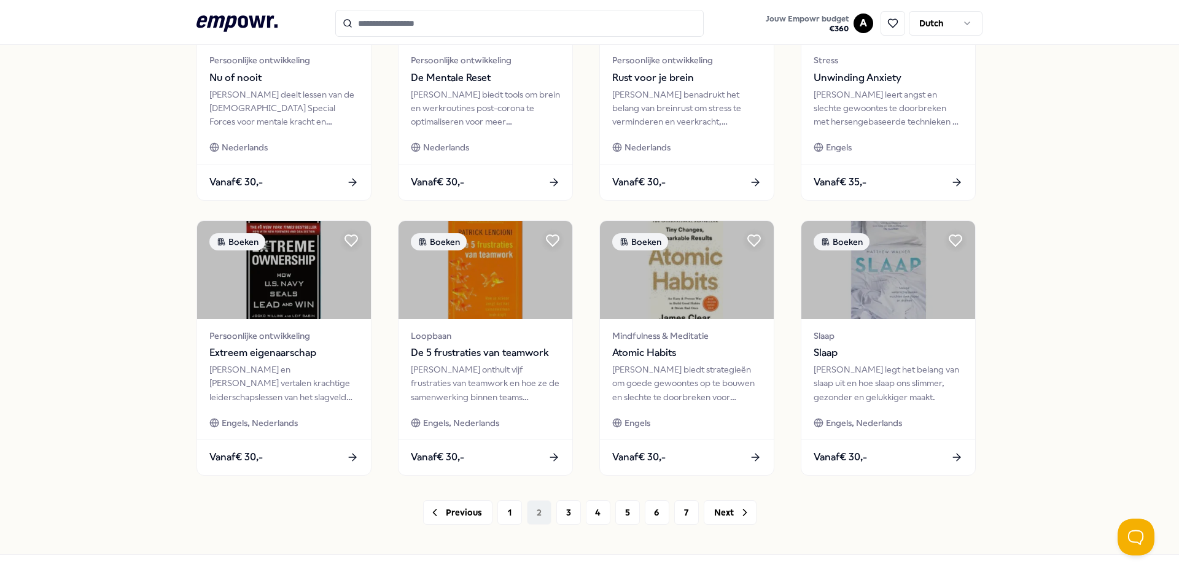
scroll to position [491, 0]
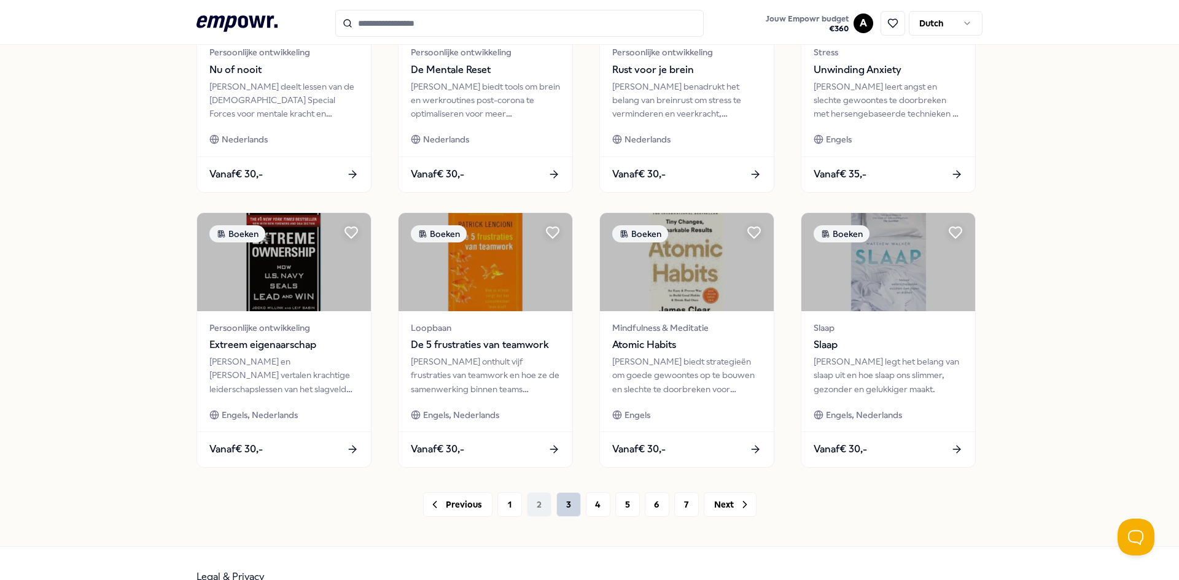
click at [556, 504] on button "3" at bounding box center [568, 505] width 25 height 25
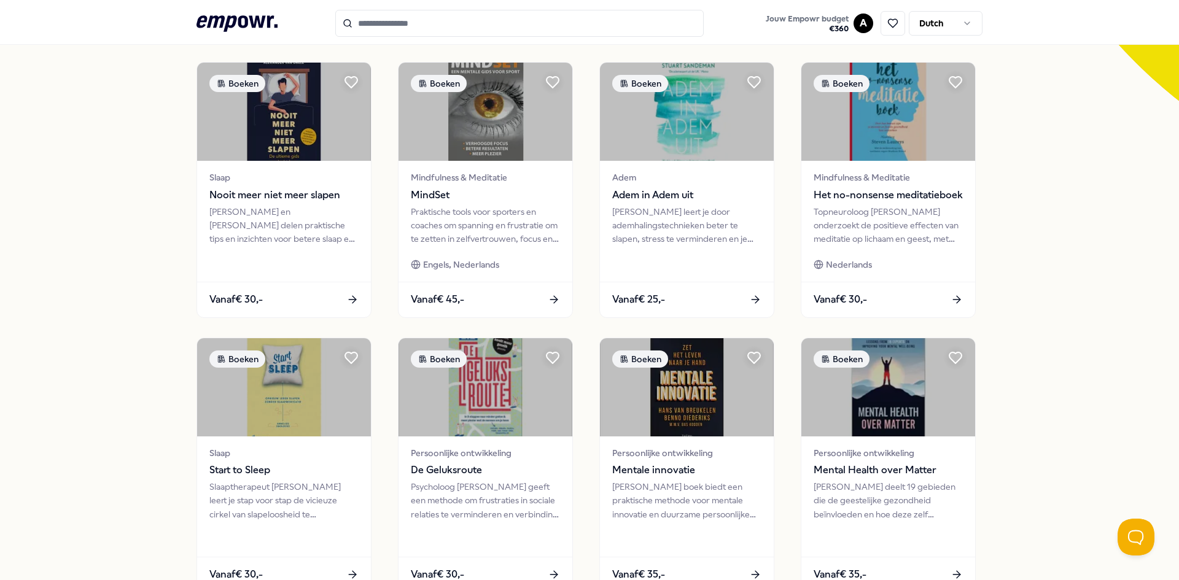
scroll to position [518, 0]
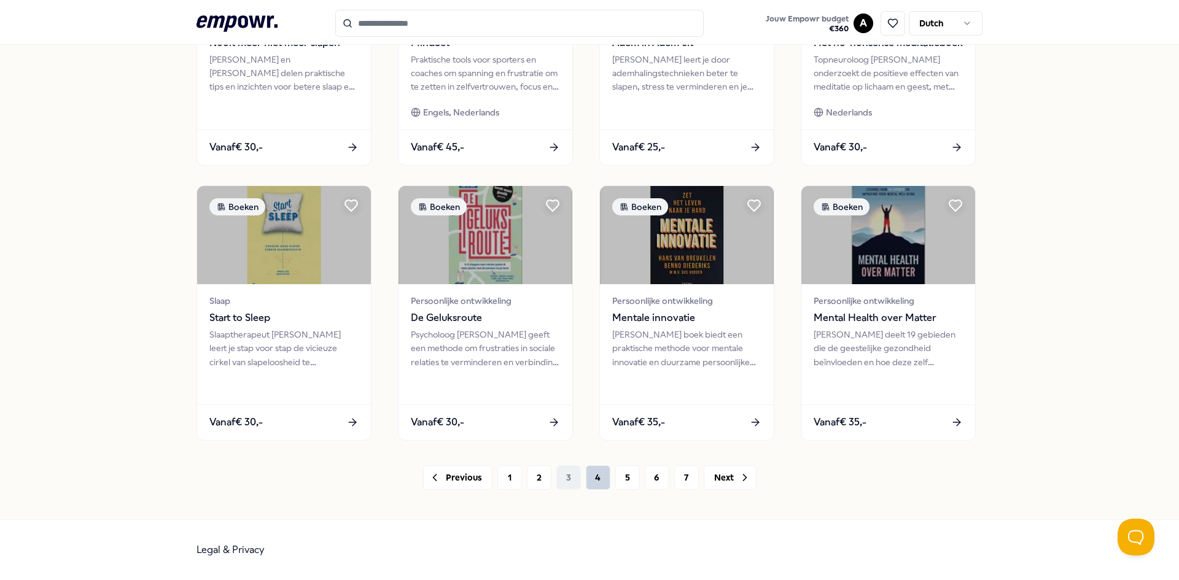
click at [588, 483] on button "4" at bounding box center [598, 478] width 25 height 25
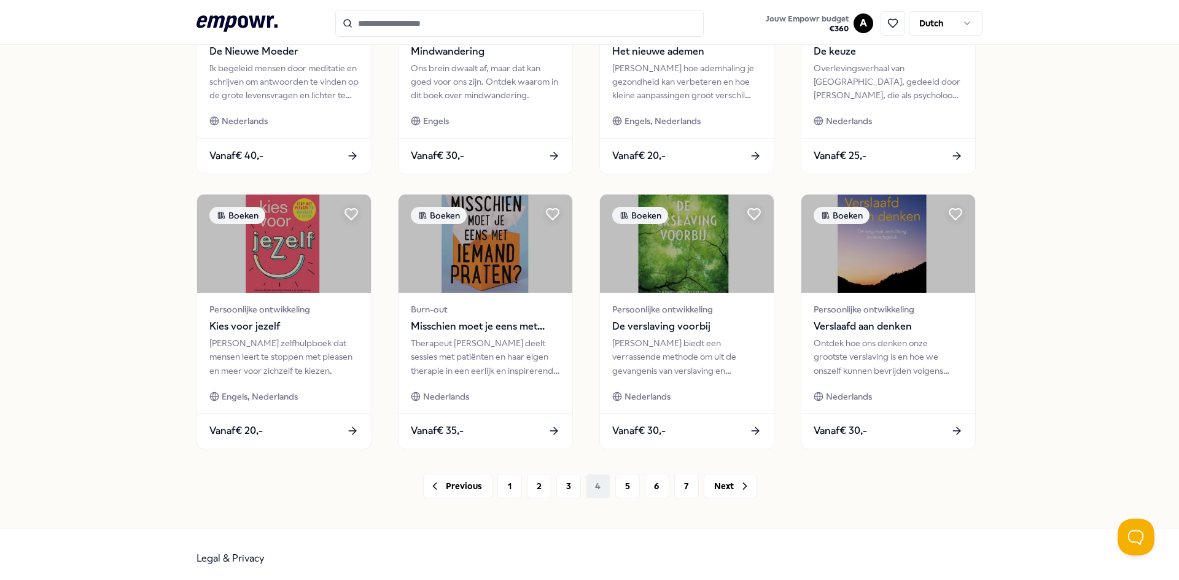
scroll to position [518, 0]
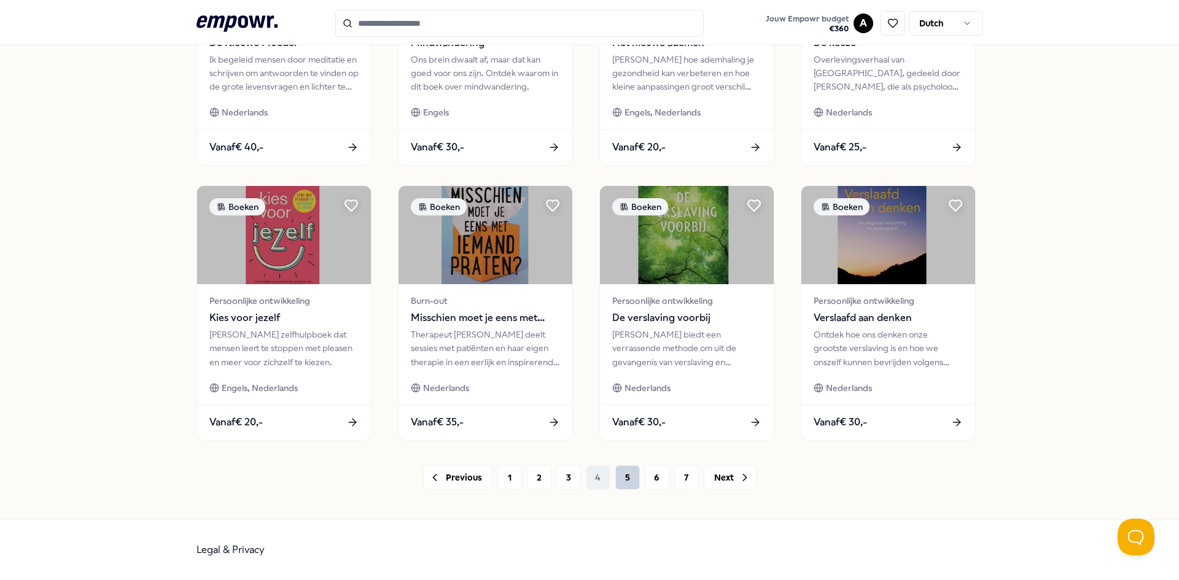
click at [621, 481] on button "5" at bounding box center [627, 478] width 25 height 25
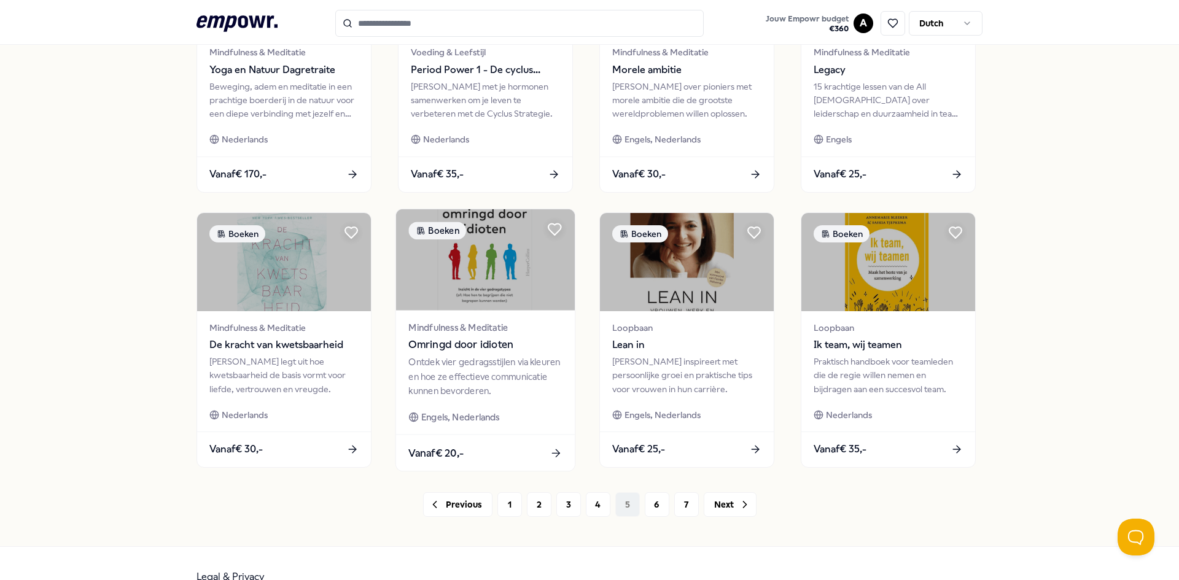
click at [443, 380] on div "Ontdek vier gedragsstijlen via kleuren en hoe ze effectieve communicatie kunnen…" at bounding box center [485, 377] width 154 height 42
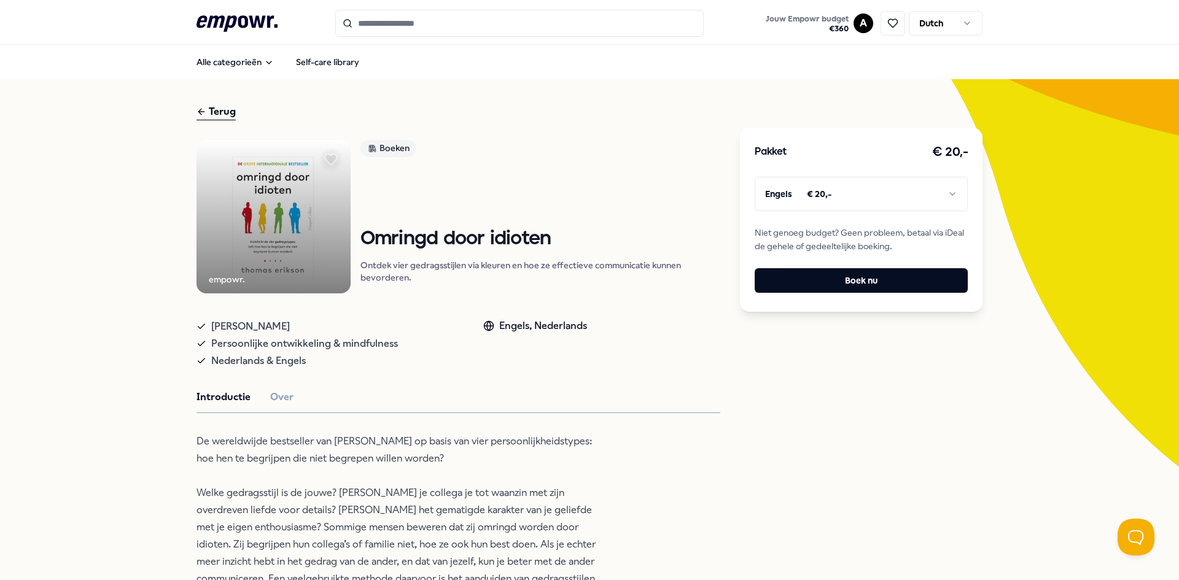
click at [883, 205] on html ".empowr-logo_svg__cls-1{fill:#03032f} Jouw Empowr budget € 360 A Dutch Alle cat…" at bounding box center [589, 290] width 1179 height 580
click at [790, 399] on div "Pakket € 20,- Nederlands € 20,- Niet genoeg budget? Geen probleem, betaal via i…" at bounding box center [861, 551] width 243 height 895
click at [857, 283] on button "Boek nu" at bounding box center [861, 280] width 213 height 25
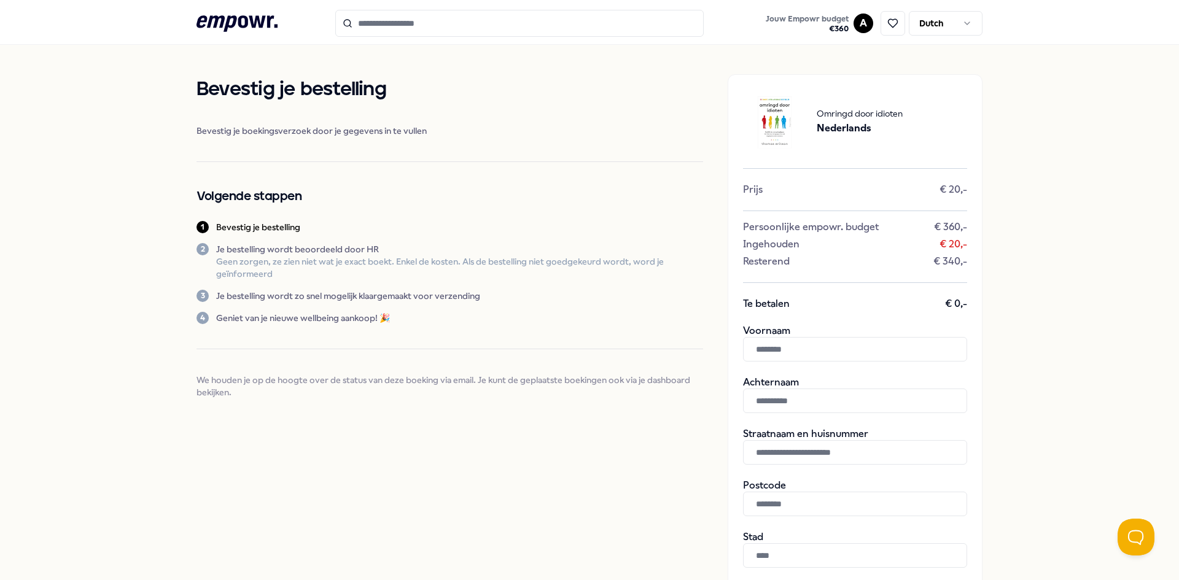
click at [788, 349] on input "text" at bounding box center [855, 349] width 224 height 25
type input "********"
type input "****"
type input "*"
type input "**********"
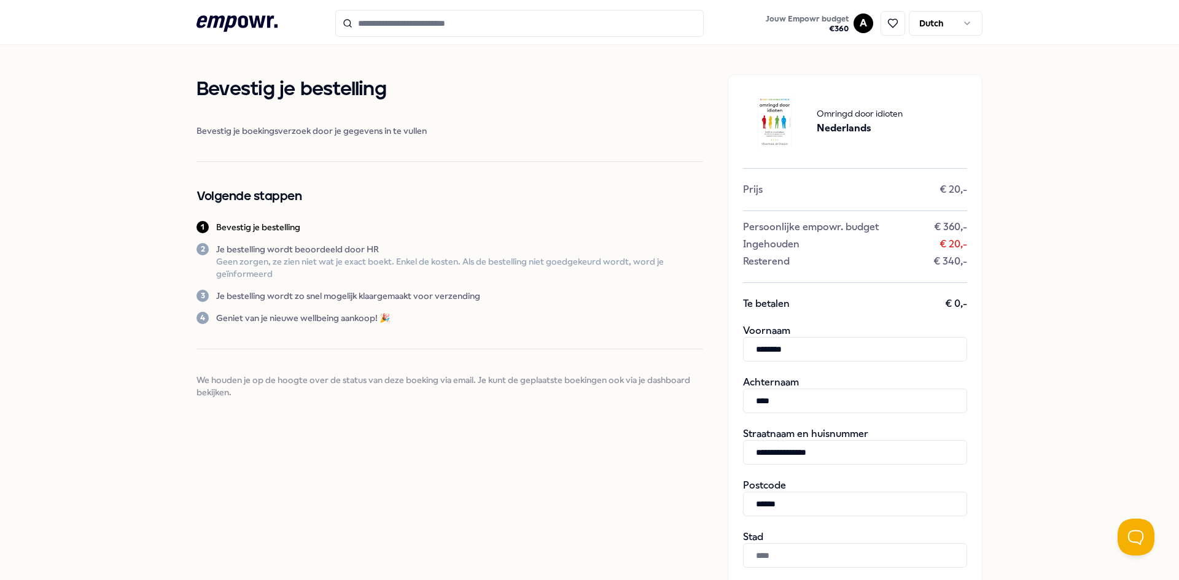
type input "******"
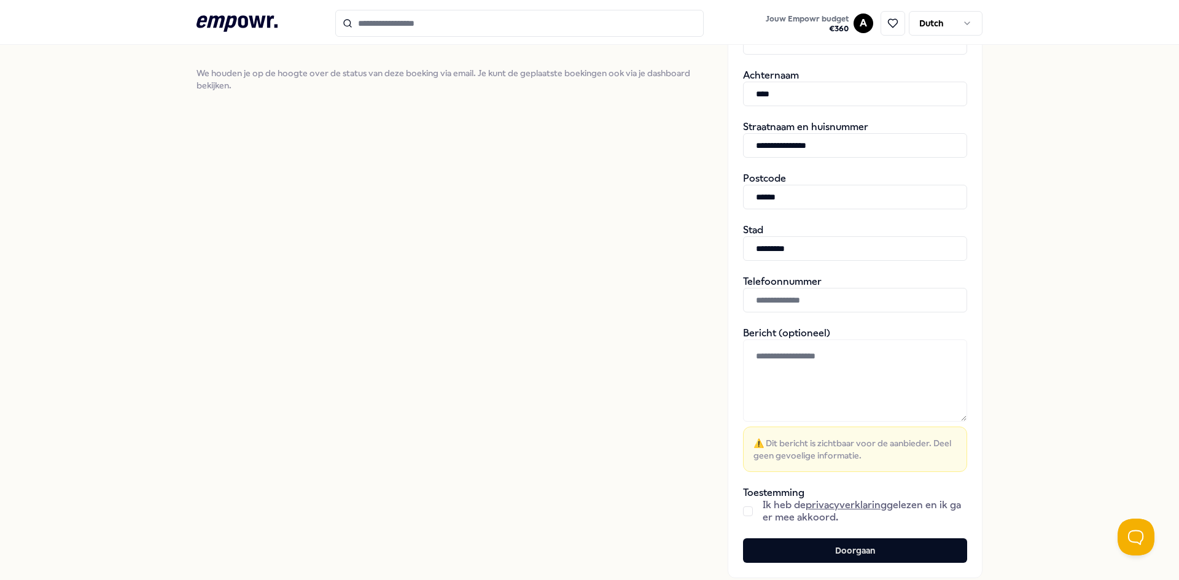
scroll to position [396, 0]
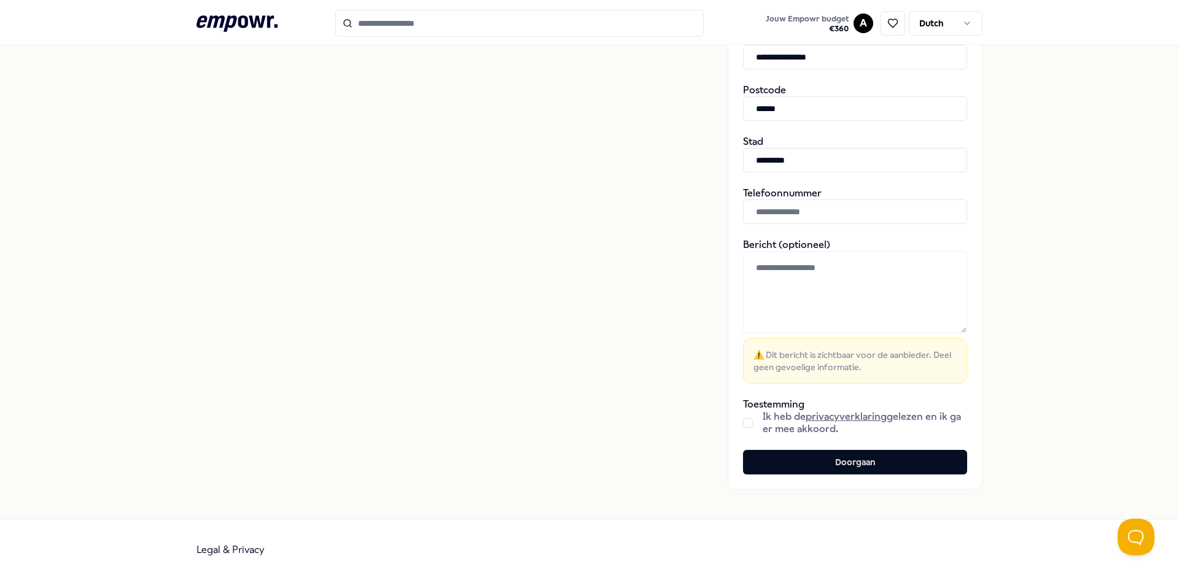
type input "*********"
click at [776, 209] on input "text" at bounding box center [855, 212] width 224 height 25
type input "**********"
click at [743, 421] on button "button" at bounding box center [748, 423] width 10 height 10
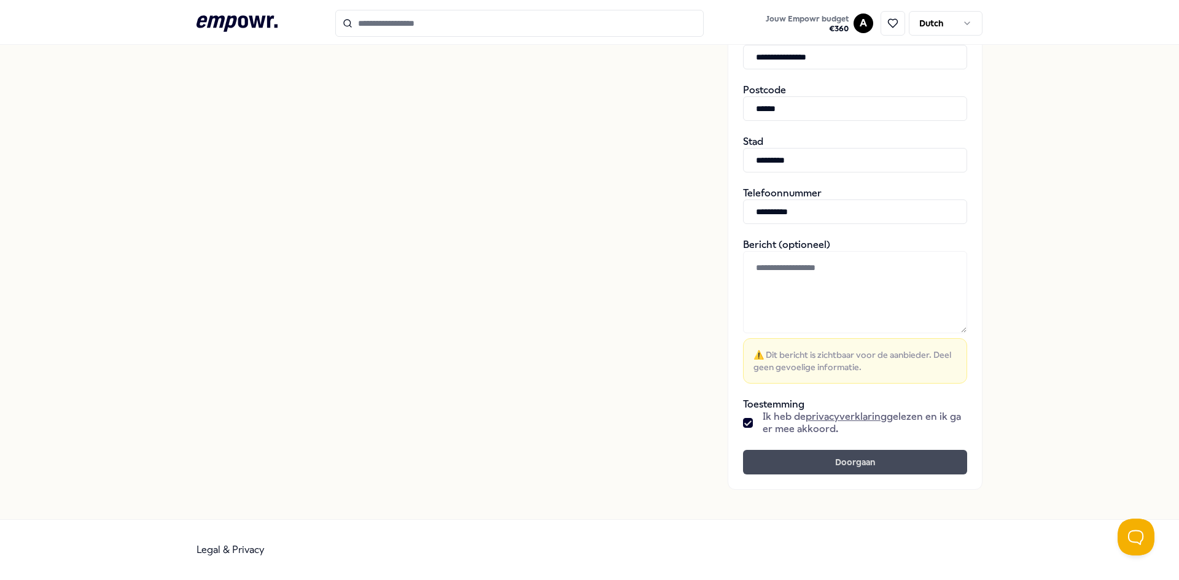
click at [795, 462] on button "Doorgaan" at bounding box center [855, 462] width 224 height 25
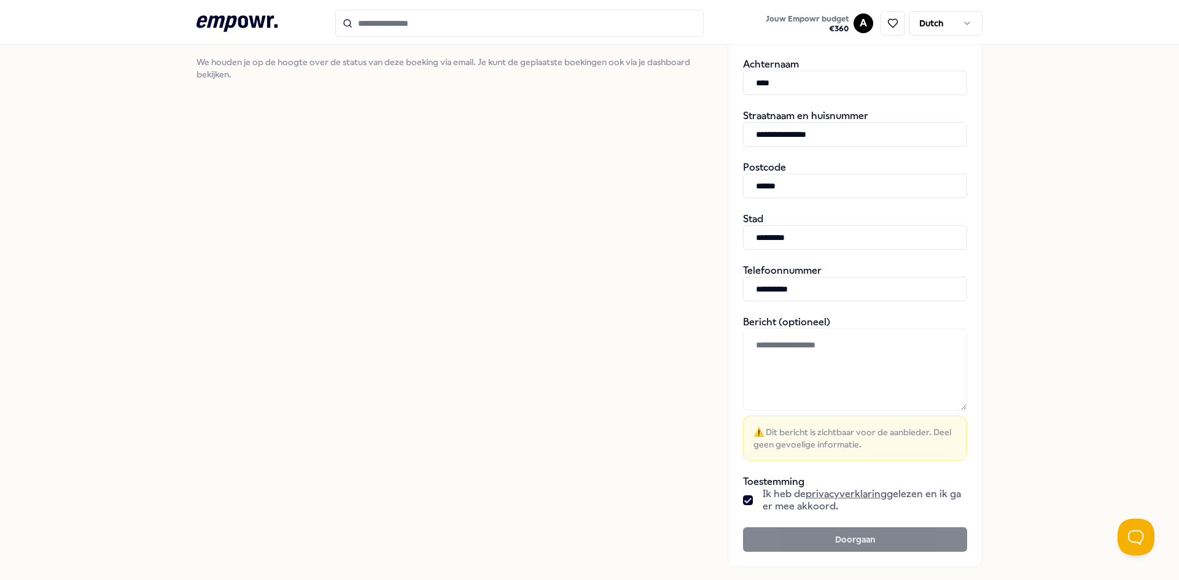
scroll to position [0, 0]
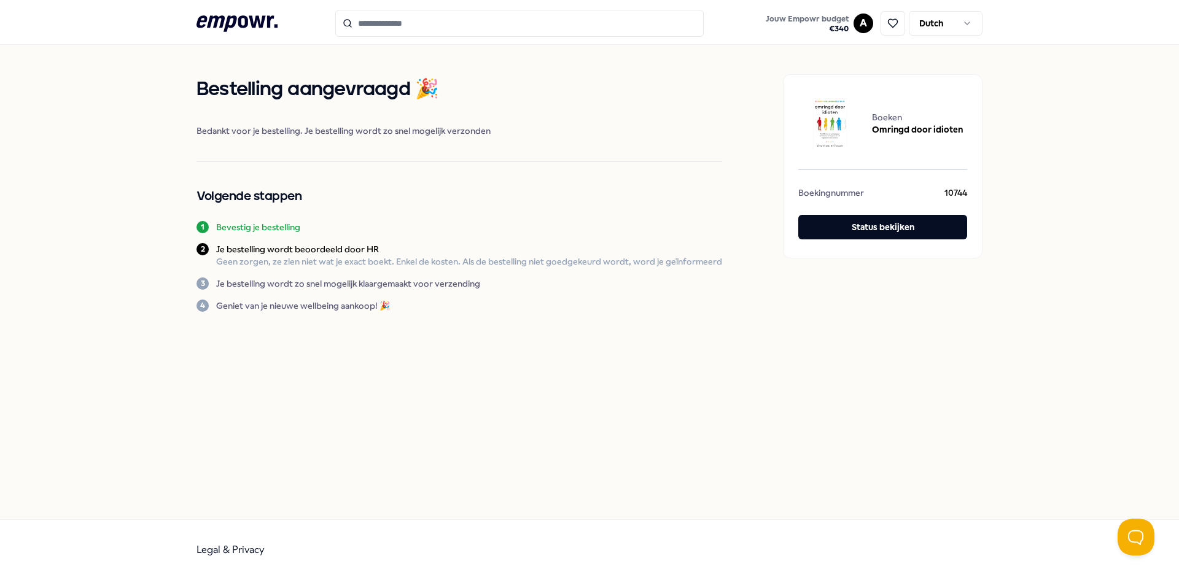
click at [257, 17] on icon at bounding box center [237, 23] width 81 height 16
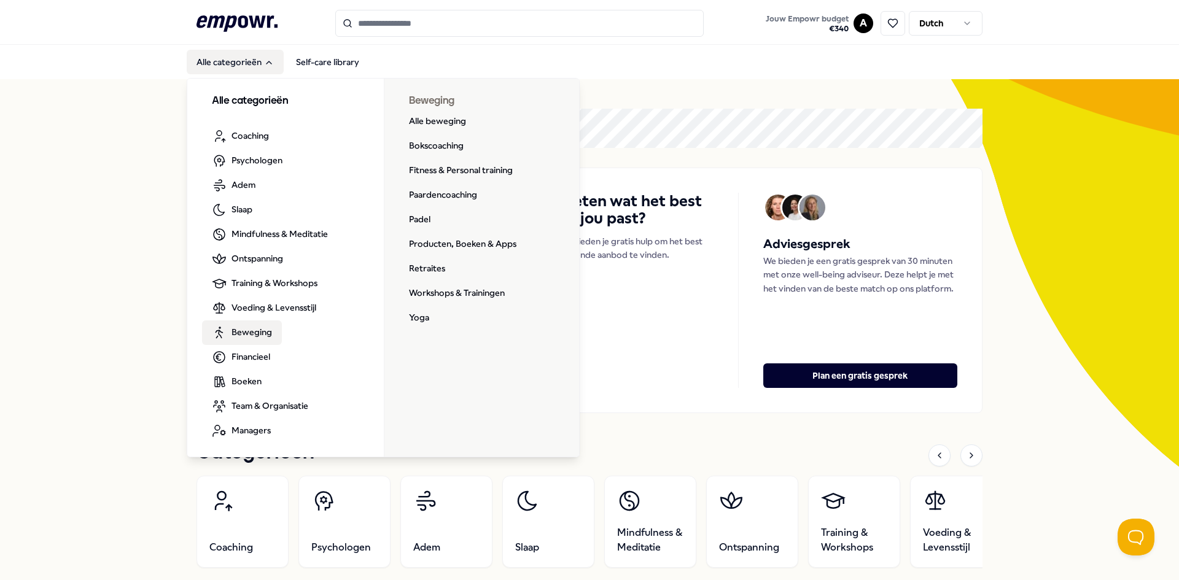
click at [259, 330] on span "Beweging" at bounding box center [252, 333] width 41 height 14
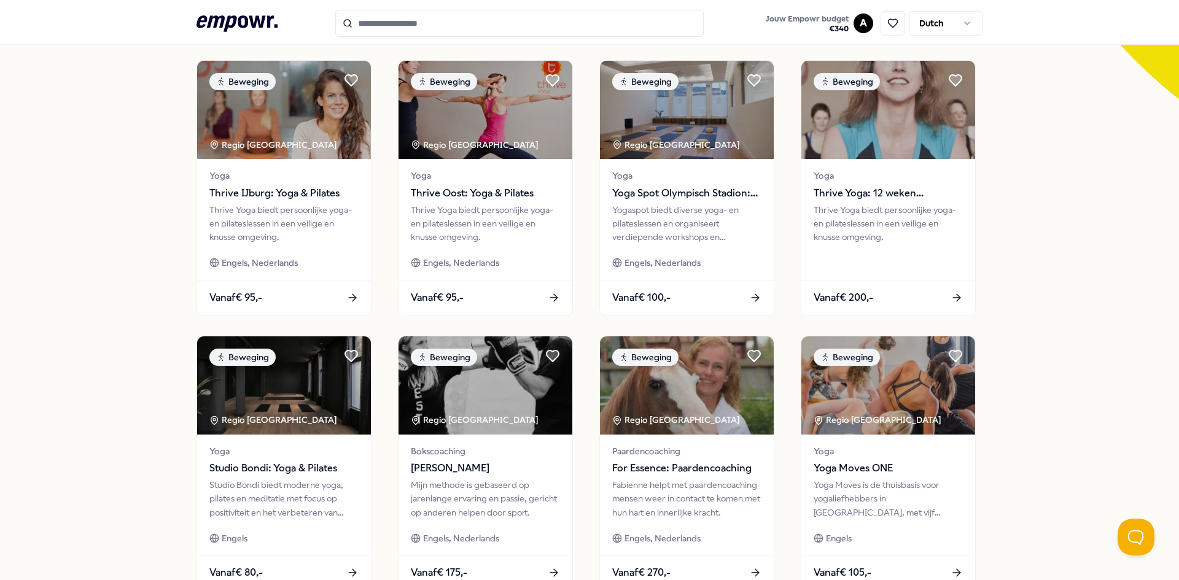
scroll to position [518, 0]
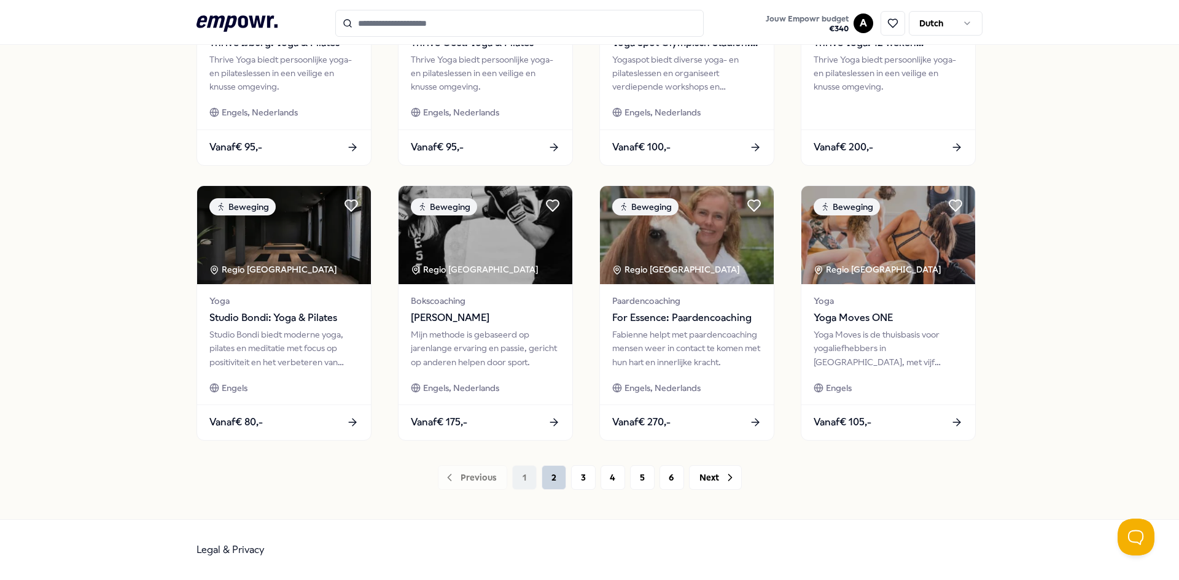
click at [542, 477] on button "2" at bounding box center [554, 478] width 25 height 25
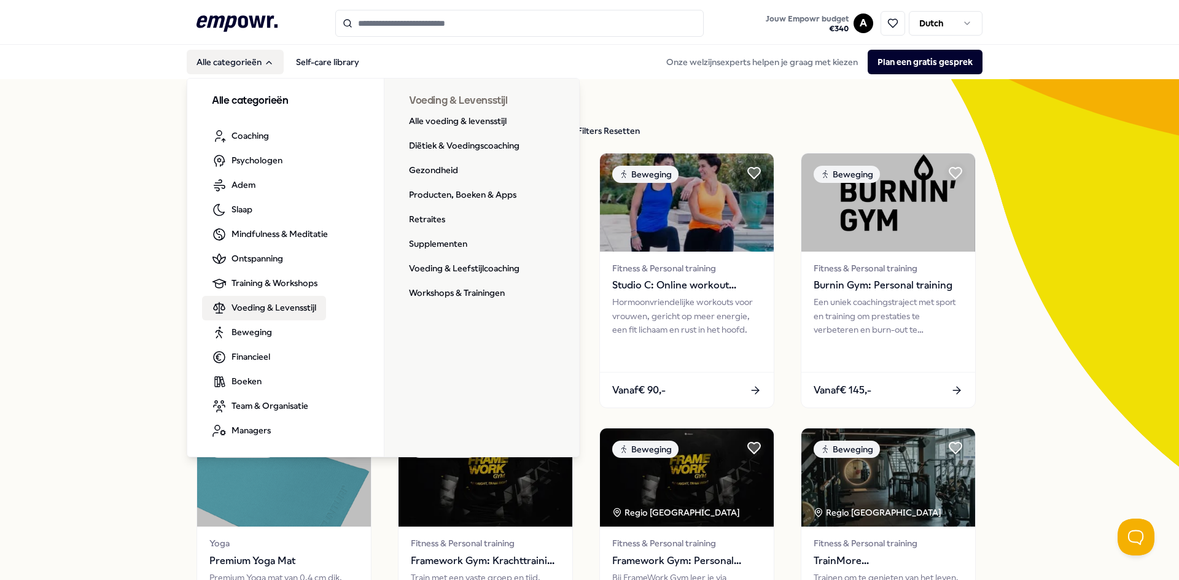
click at [262, 302] on span "Voeding & Levensstijl" at bounding box center [274, 308] width 85 height 14
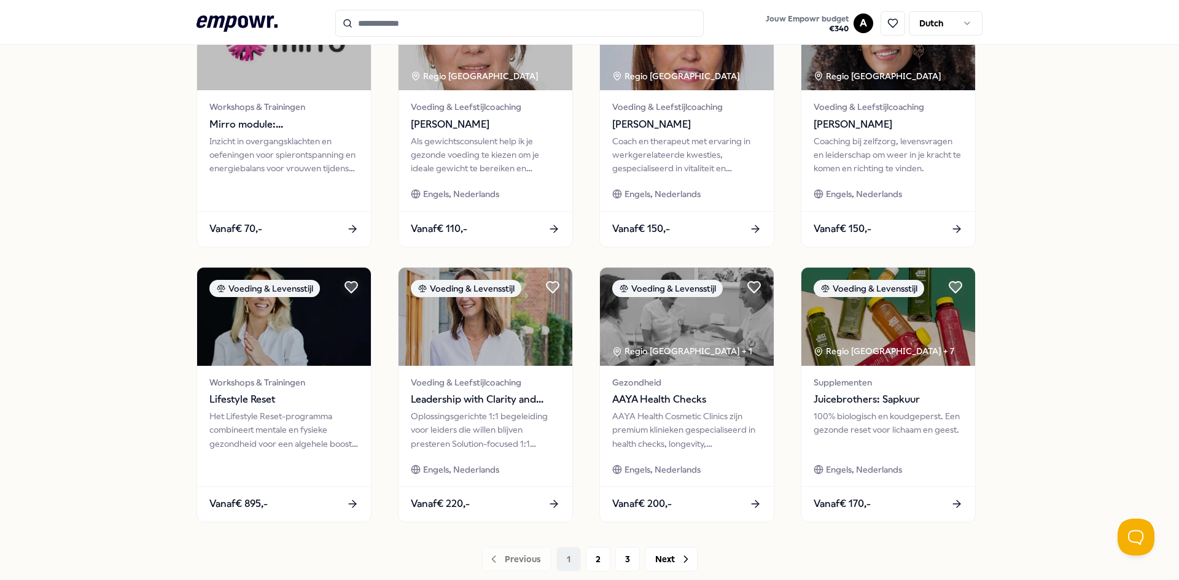
scroll to position [491, 0]
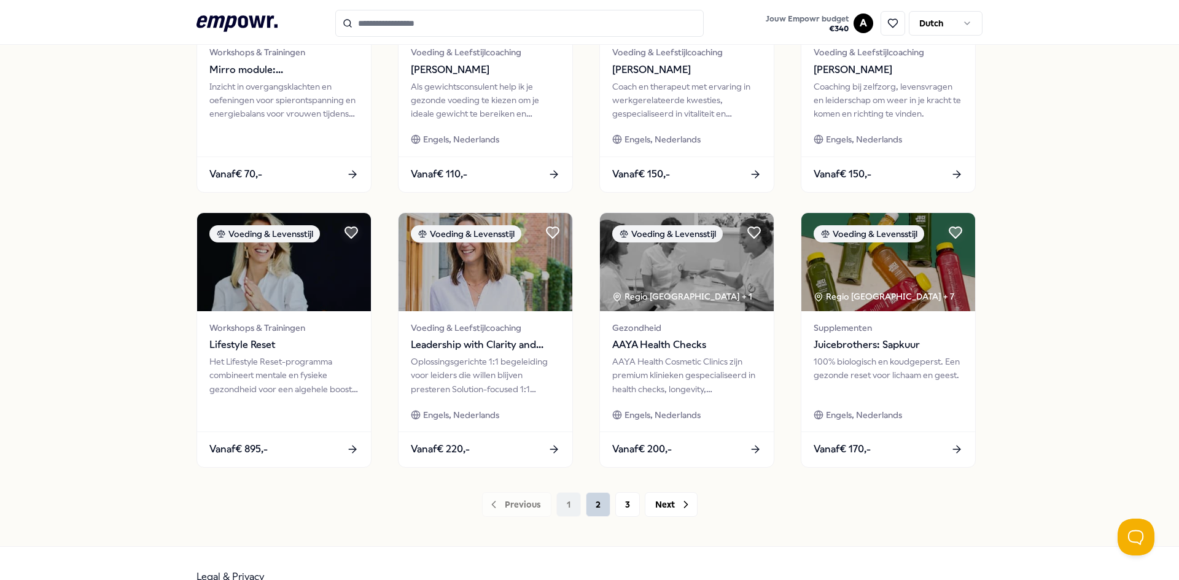
click at [598, 505] on button "2" at bounding box center [598, 505] width 25 height 25
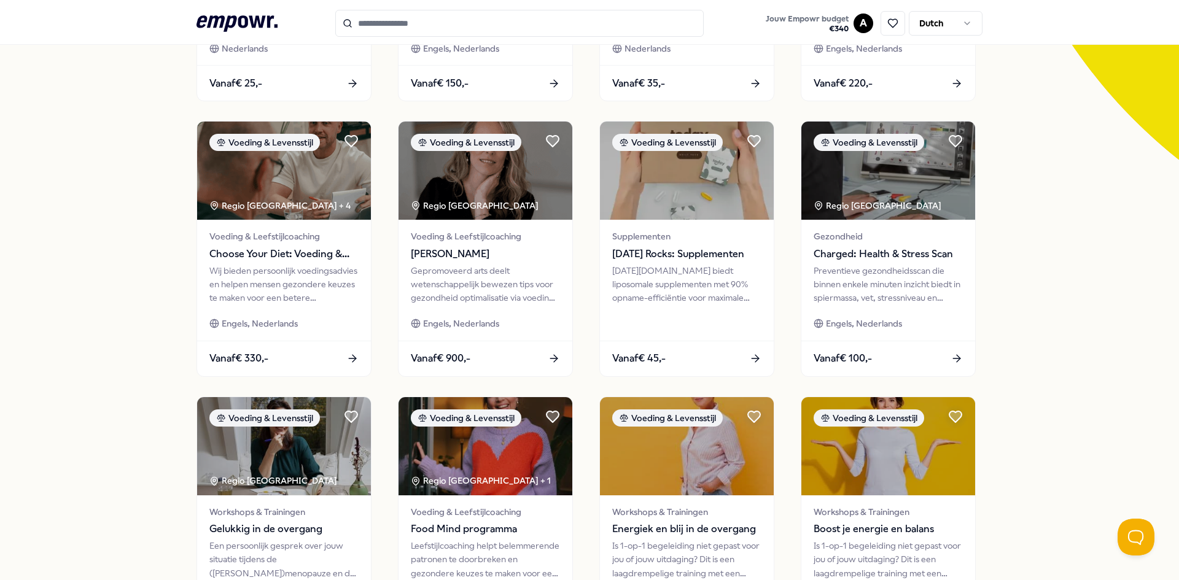
scroll to position [518, 0]
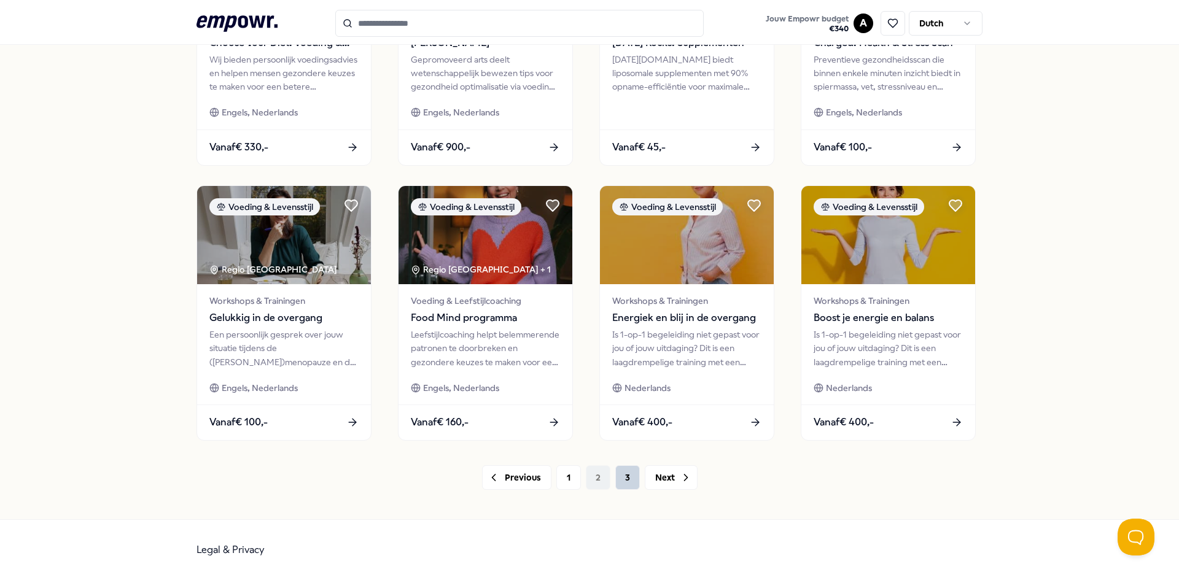
click at [618, 475] on button "3" at bounding box center [627, 478] width 25 height 25
